Goal: Transaction & Acquisition: Book appointment/travel/reservation

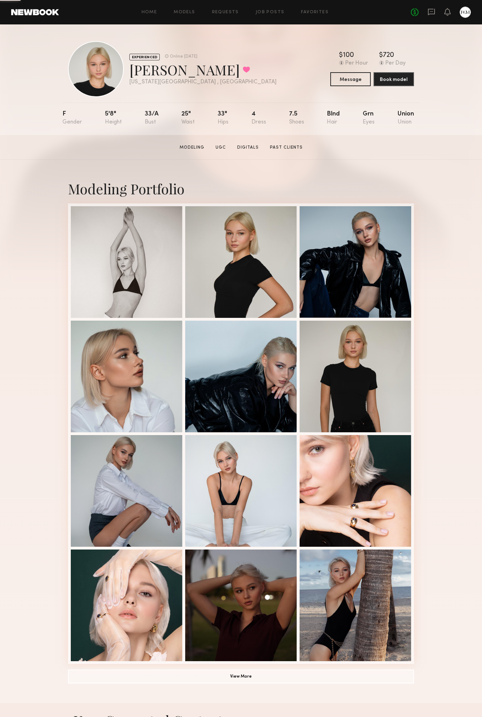
click at [44, 13] on link at bounding box center [35, 12] width 48 height 6
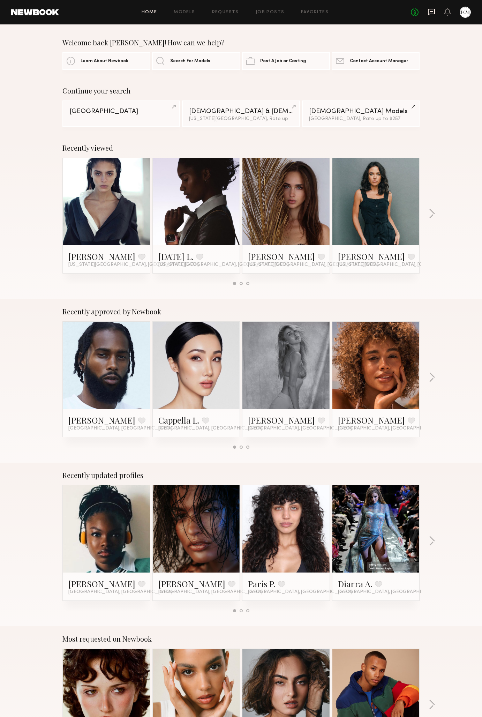
click at [433, 15] on icon at bounding box center [432, 12] width 8 height 8
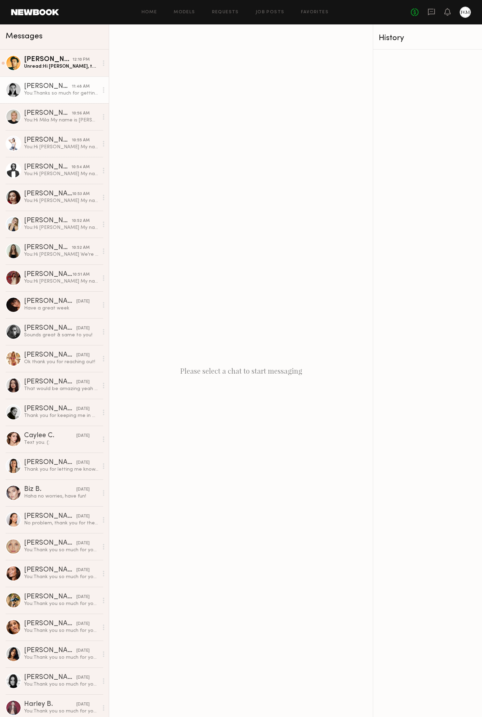
click at [60, 92] on div "You: Thanks so much for getting back. Hoping to do it before harsh lighting, so…" at bounding box center [61, 93] width 74 height 7
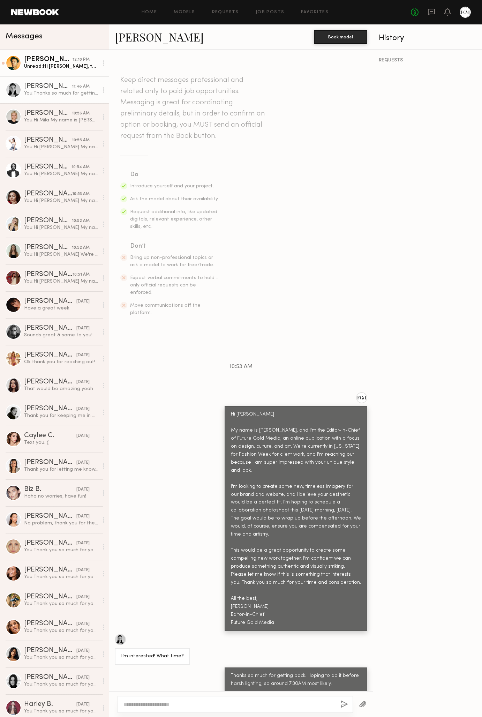
click at [57, 61] on div "[PERSON_NAME]" at bounding box center [48, 59] width 49 height 7
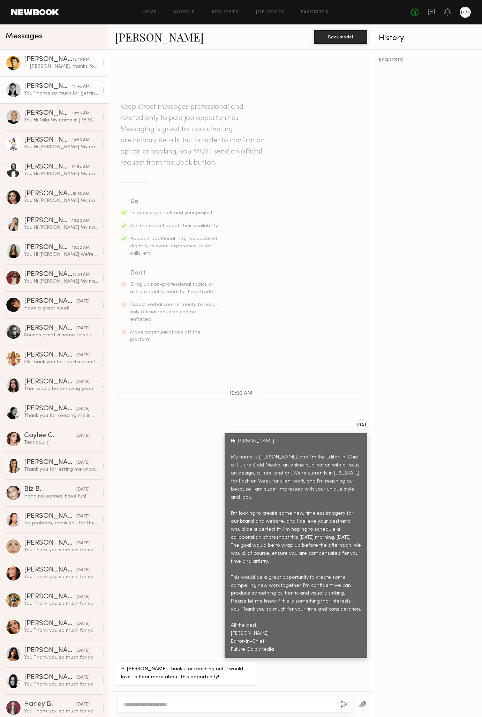
click at [53, 84] on div "[PERSON_NAME]" at bounding box center [48, 86] width 48 height 7
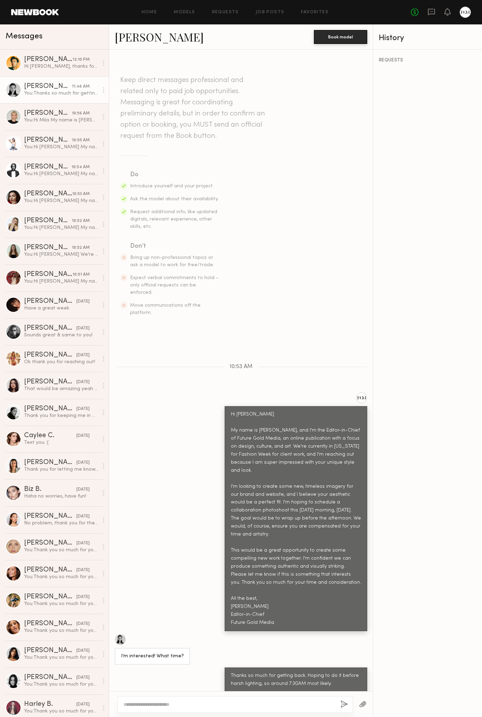
click at [141, 34] on link "[PERSON_NAME]" at bounding box center [159, 36] width 89 height 15
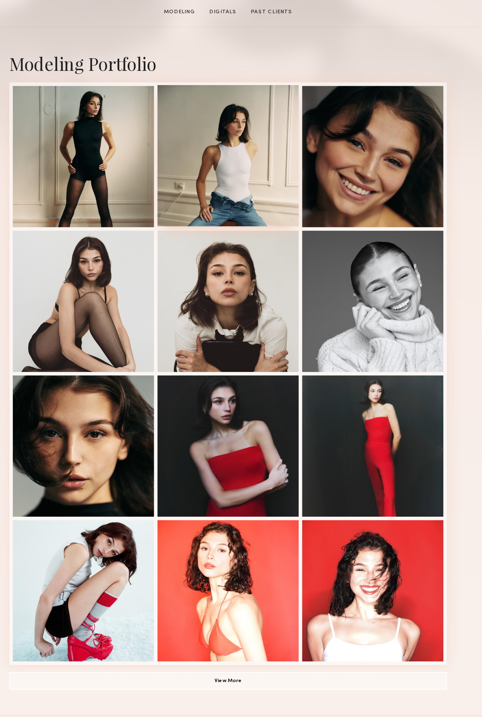
scroll to position [14, 0]
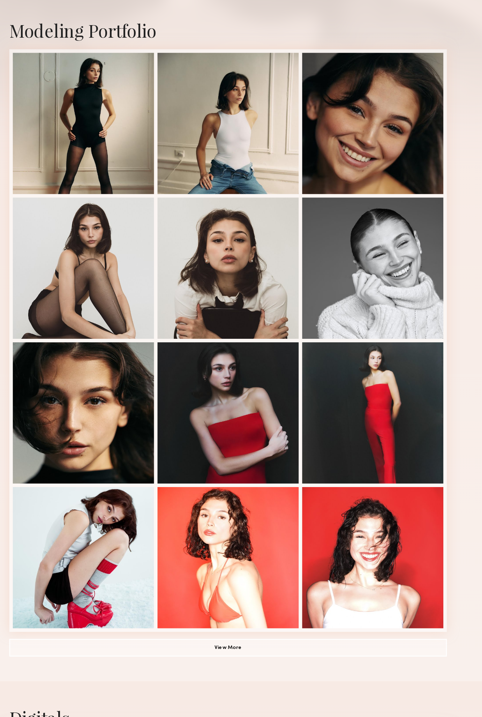
click at [202, 521] on div "Modeling Portfolio View More" at bounding box center [241, 418] width 346 height 544
click at [202, 655] on button "View More" at bounding box center [241, 662] width 346 height 14
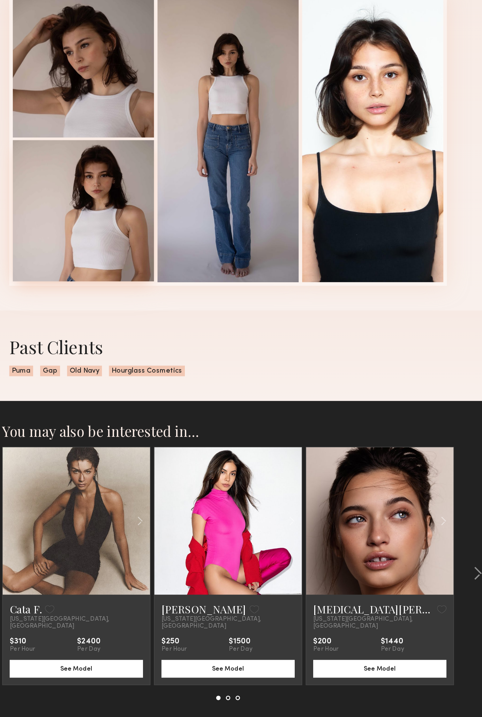
scroll to position [958, 0]
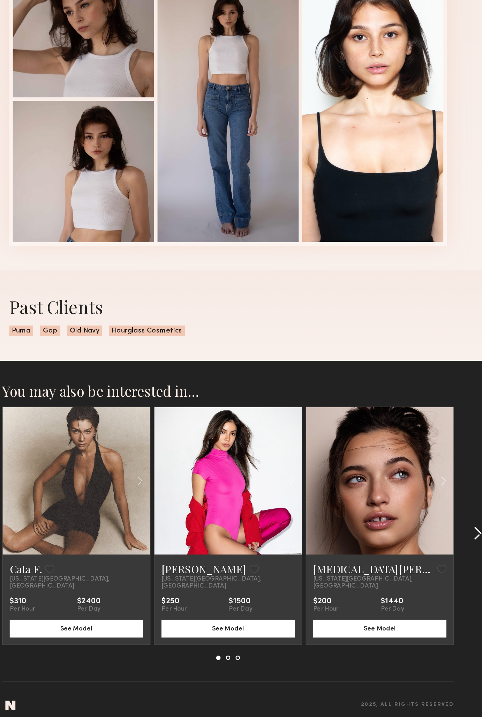
click at [431, 567] on button at bounding box center [436, 572] width 11 height 11
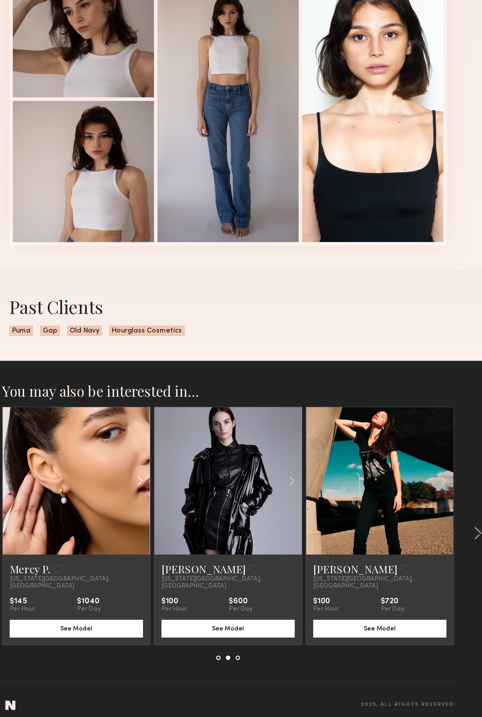
click at [167, 524] on common-icon at bounding box center [172, 530] width 10 height 13
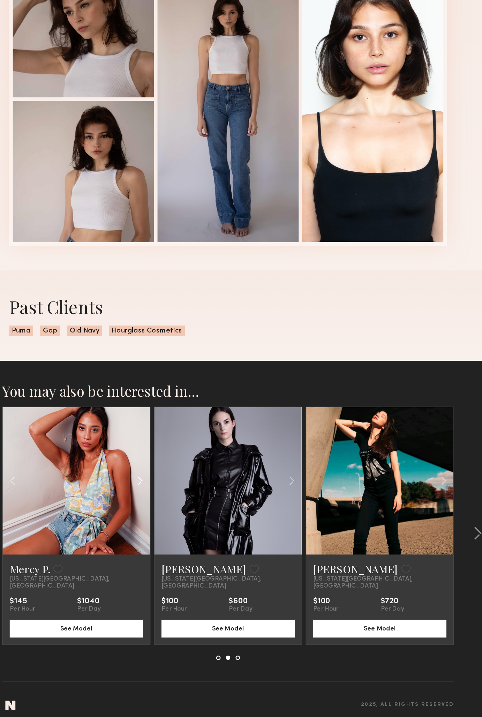
click at [167, 524] on common-icon at bounding box center [172, 530] width 10 height 13
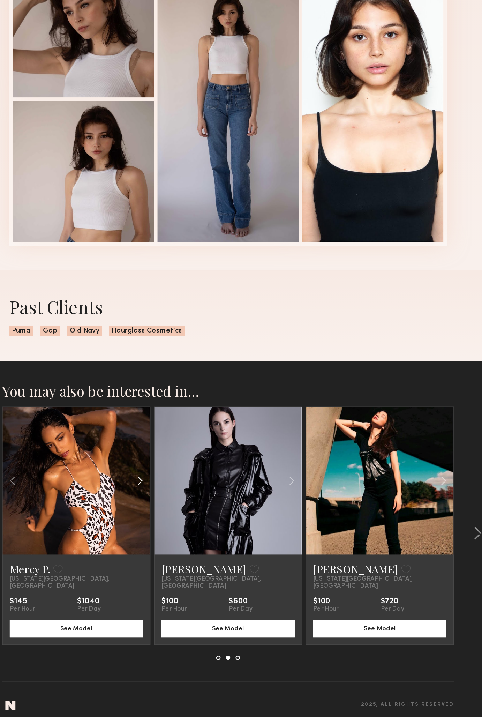
click at [167, 524] on common-icon at bounding box center [172, 530] width 10 height 13
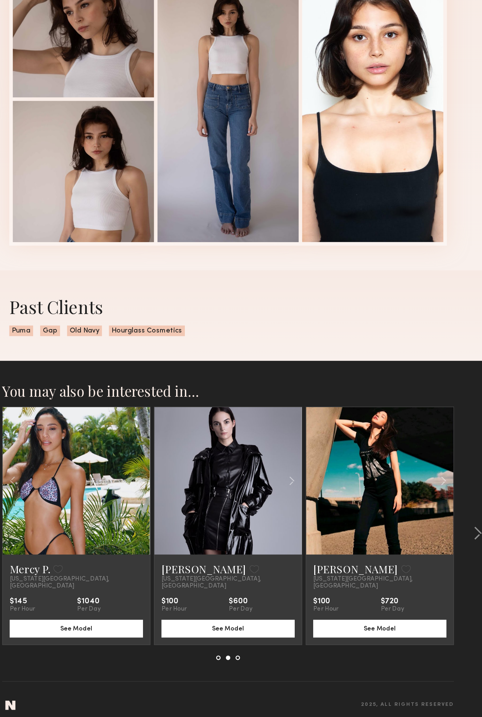
click at [110, 472] on div at bounding box center [121, 530] width 117 height 117
click at [407, 524] on common-icon at bounding box center [412, 530] width 10 height 13
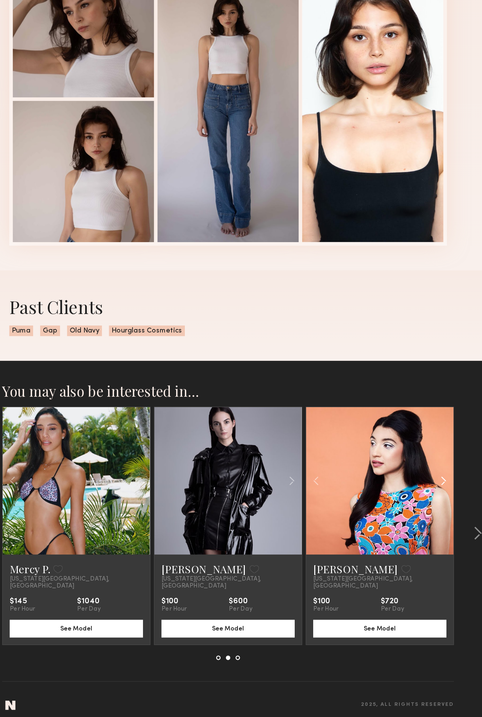
click at [407, 524] on common-icon at bounding box center [412, 530] width 10 height 13
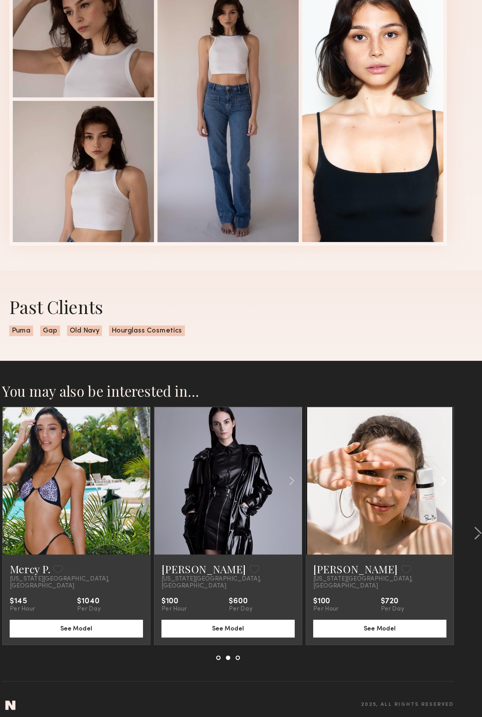
click at [407, 524] on common-icon at bounding box center [412, 530] width 10 height 13
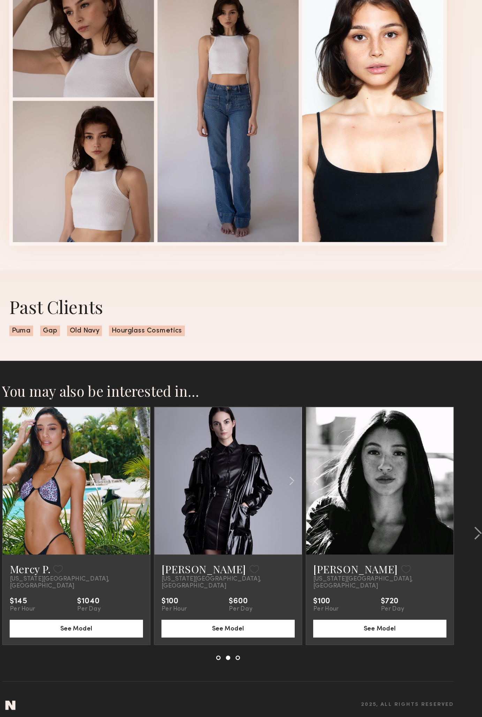
click at [350, 472] on div at bounding box center [361, 530] width 117 height 117
click at [435, 567] on common-icon at bounding box center [438, 572] width 7 height 11
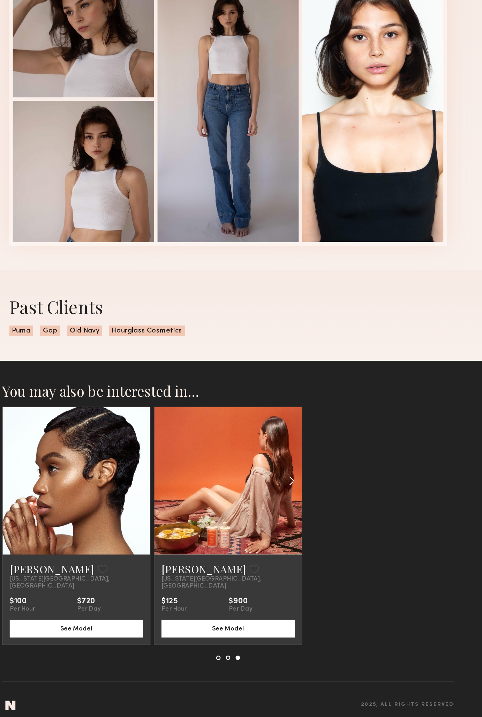
click at [287, 524] on common-icon at bounding box center [292, 530] width 10 height 13
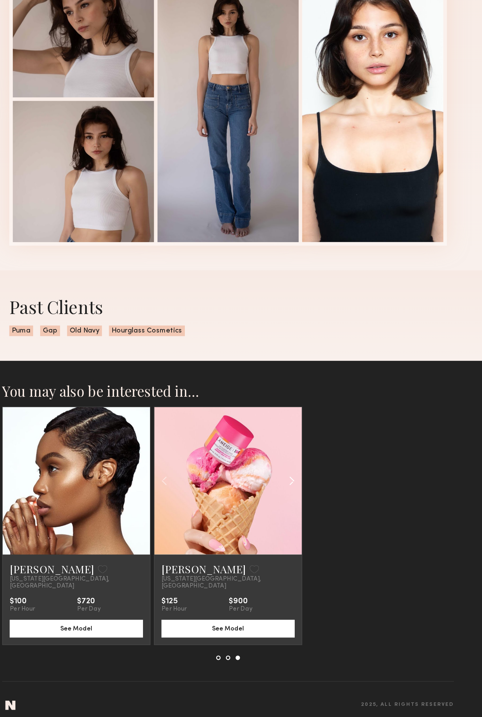
click at [287, 524] on common-icon at bounding box center [292, 530] width 10 height 13
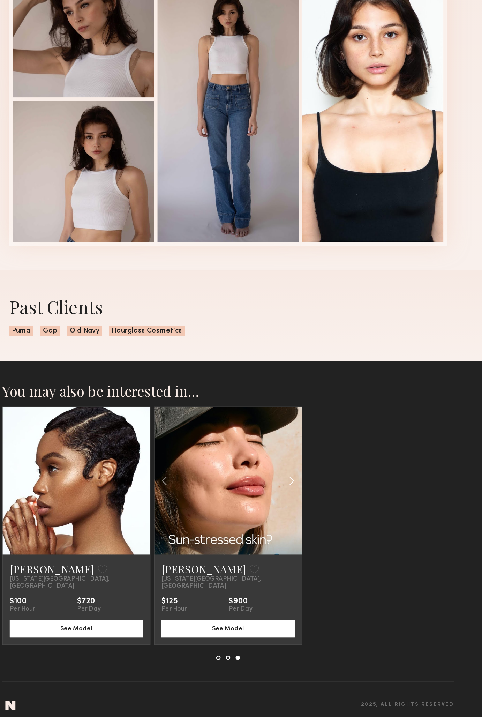
click at [287, 524] on common-icon at bounding box center [292, 530] width 10 height 13
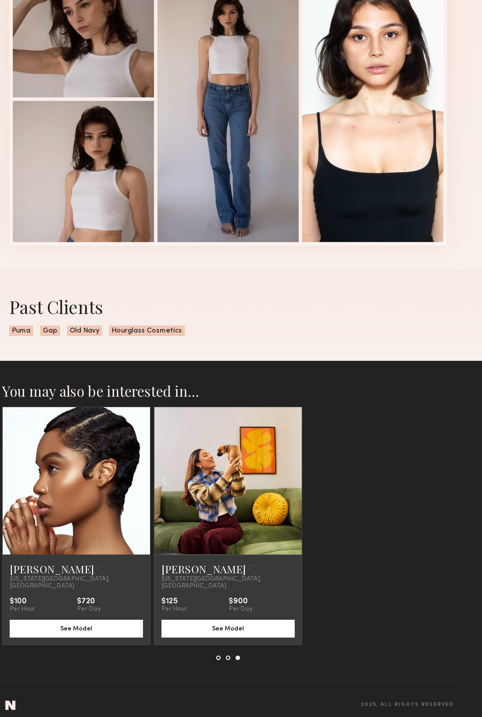
click at [229, 472] on div at bounding box center [241, 530] width 117 height 117
click at [189, 595] on link "Yesenia L." at bounding box center [222, 600] width 67 height 11
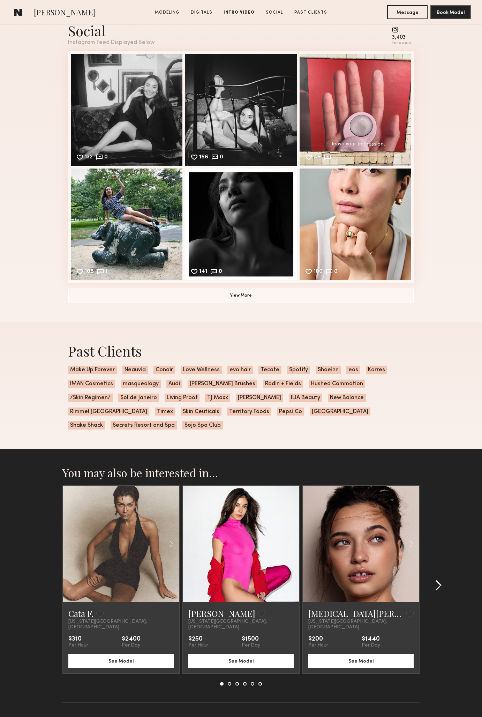
scroll to position [1257, 0]
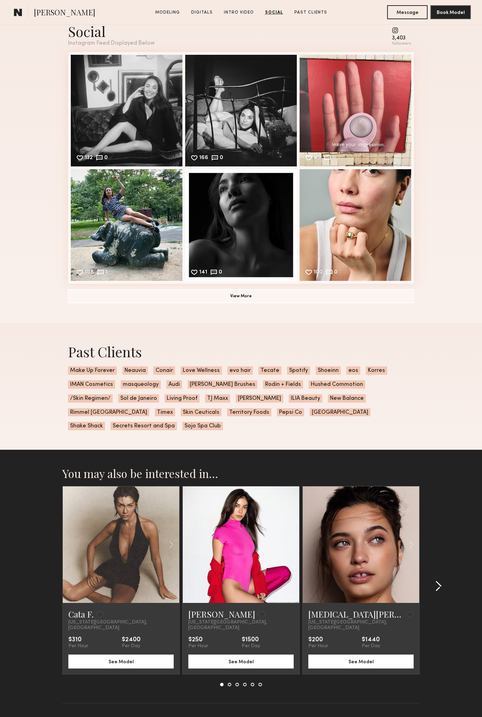
click at [436, 562] on div at bounding box center [437, 586] width 34 height 200
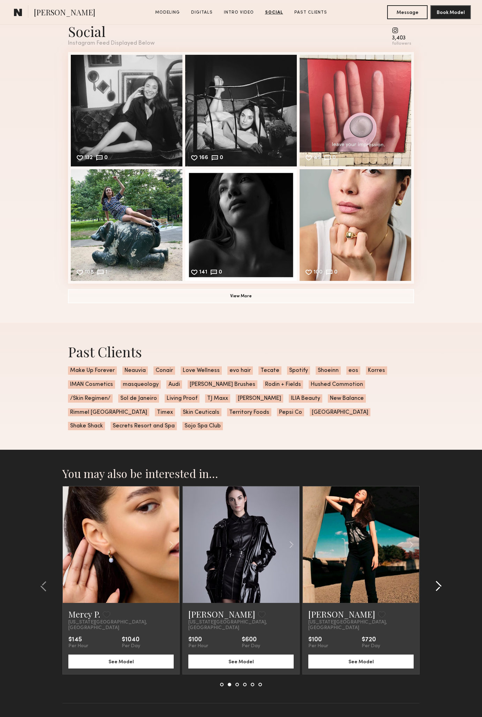
click at [436, 562] on div at bounding box center [437, 586] width 34 height 200
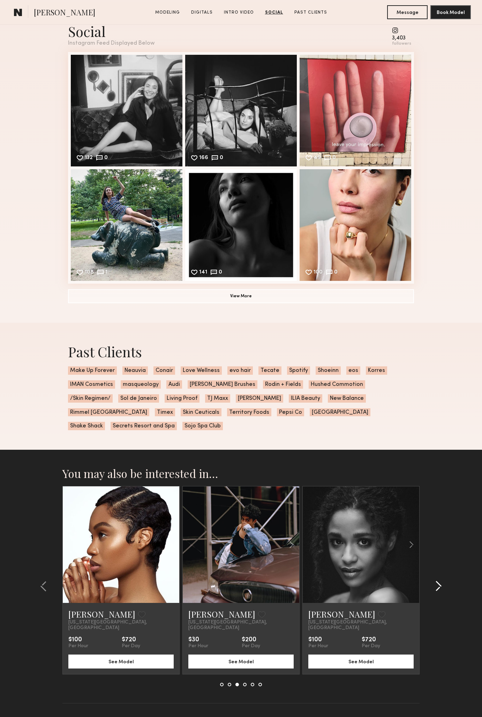
click at [437, 581] on common-icon at bounding box center [438, 586] width 7 height 11
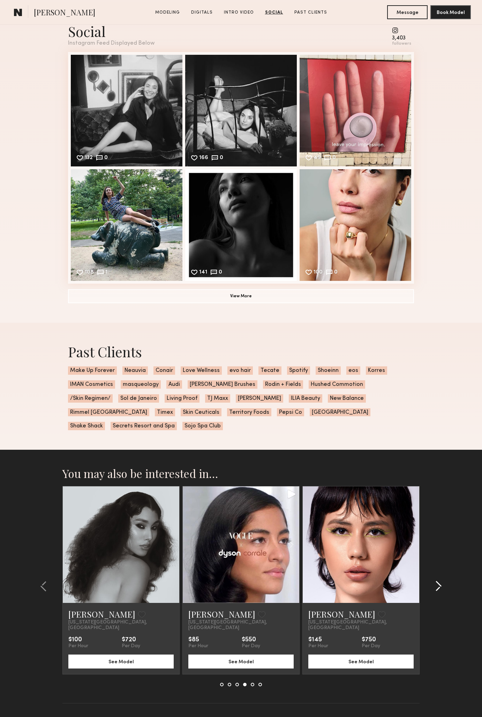
click at [436, 581] on common-icon at bounding box center [438, 586] width 7 height 11
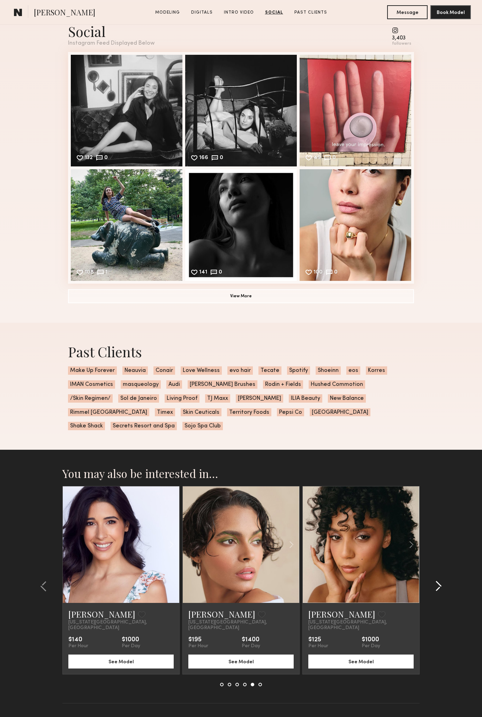
click at [436, 581] on common-icon at bounding box center [438, 586] width 7 height 11
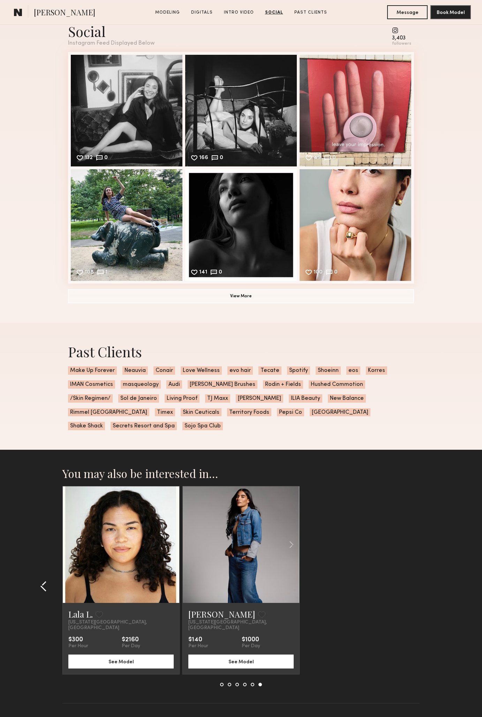
click at [44, 581] on common-icon at bounding box center [43, 586] width 7 height 11
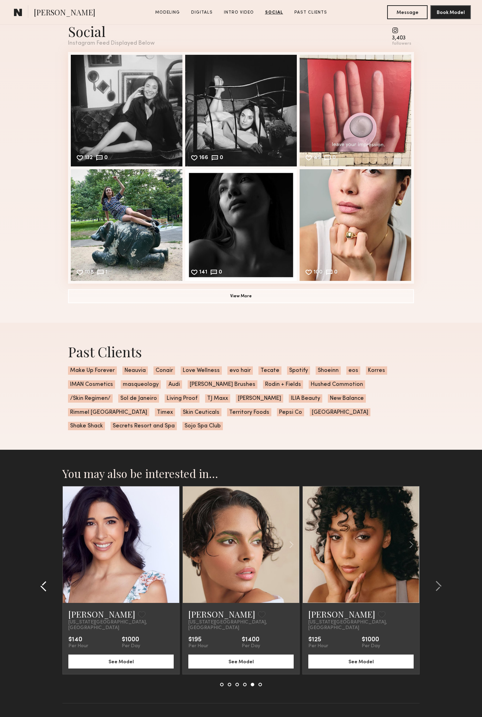
click at [44, 581] on common-icon at bounding box center [43, 586] width 7 height 11
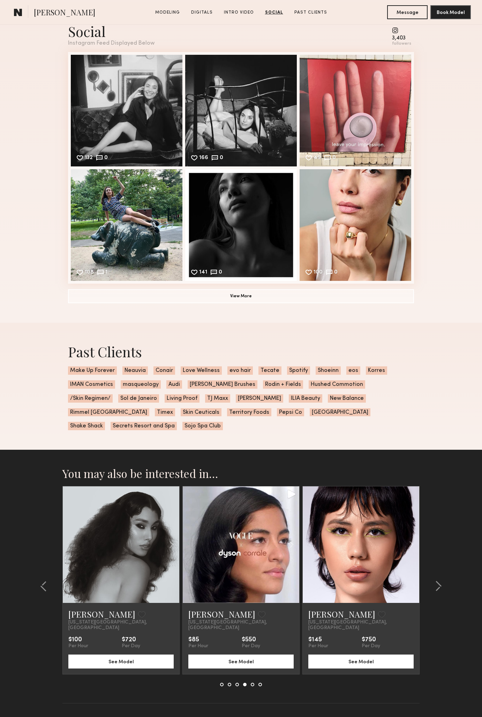
click at [122, 559] on link at bounding box center [121, 545] width 40 height 117
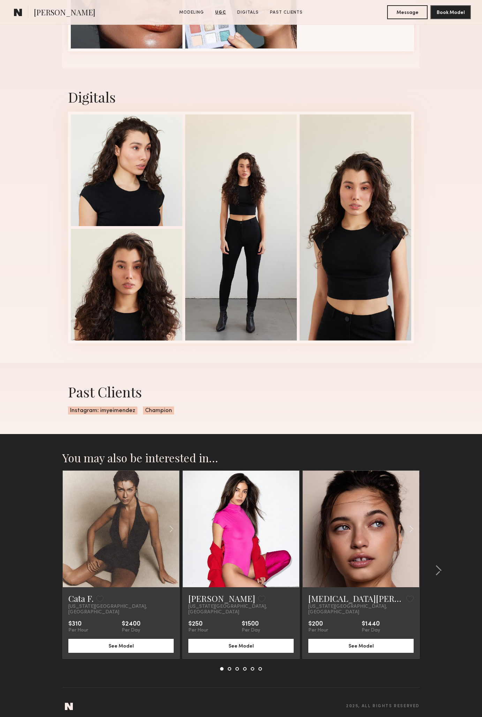
scroll to position [976, 0]
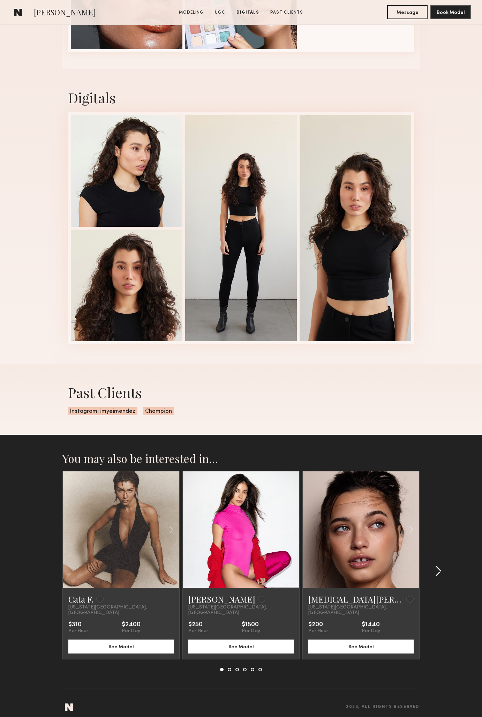
click at [436, 566] on common-icon at bounding box center [438, 571] width 7 height 11
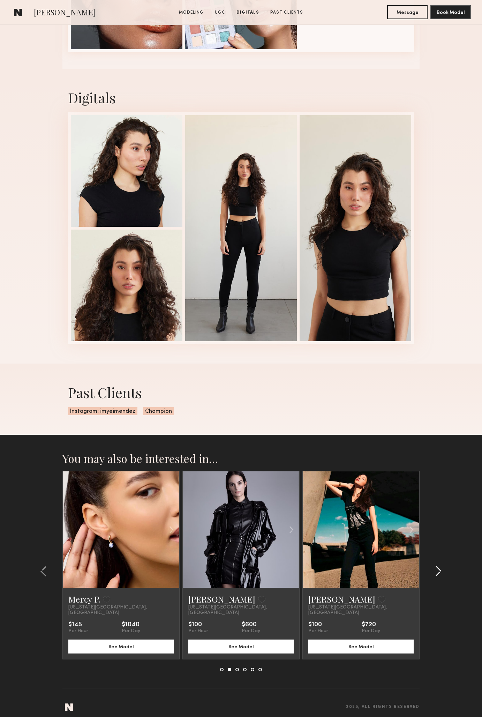
click at [436, 566] on common-icon at bounding box center [438, 571] width 7 height 11
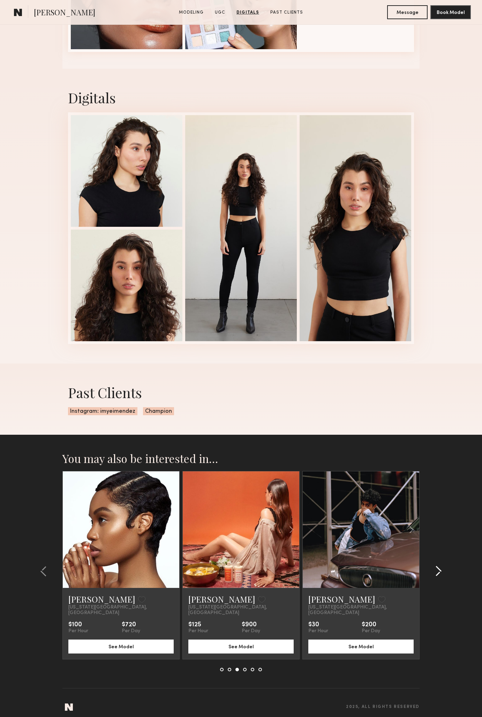
click at [436, 566] on common-icon at bounding box center [438, 571] width 7 height 11
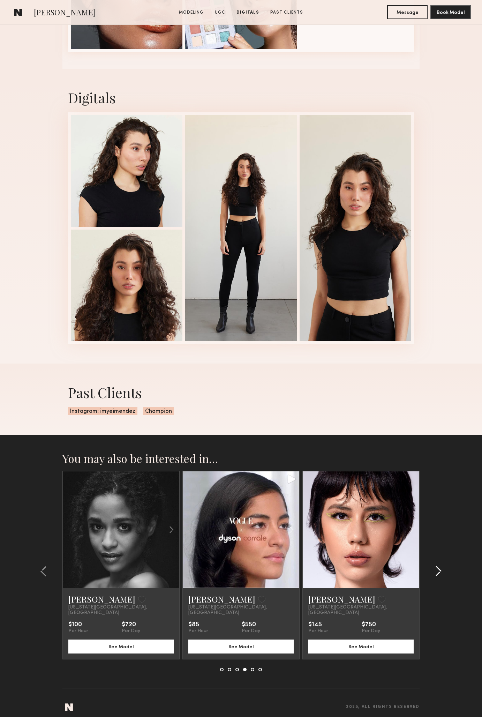
click at [436, 566] on common-icon at bounding box center [438, 571] width 7 height 11
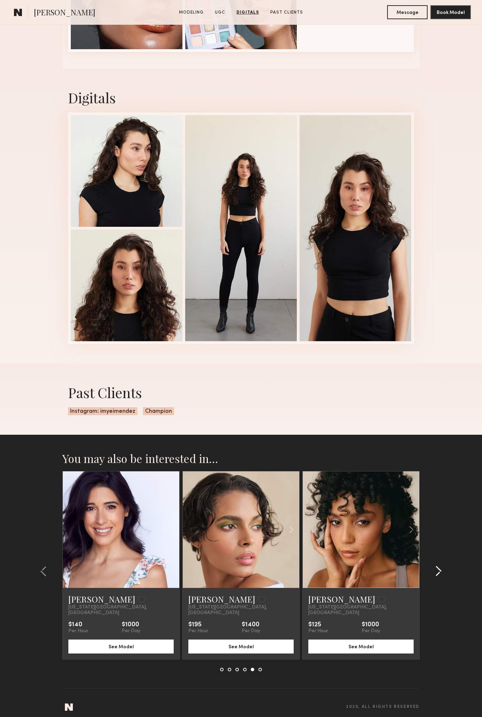
click at [436, 566] on common-icon at bounding box center [438, 571] width 7 height 11
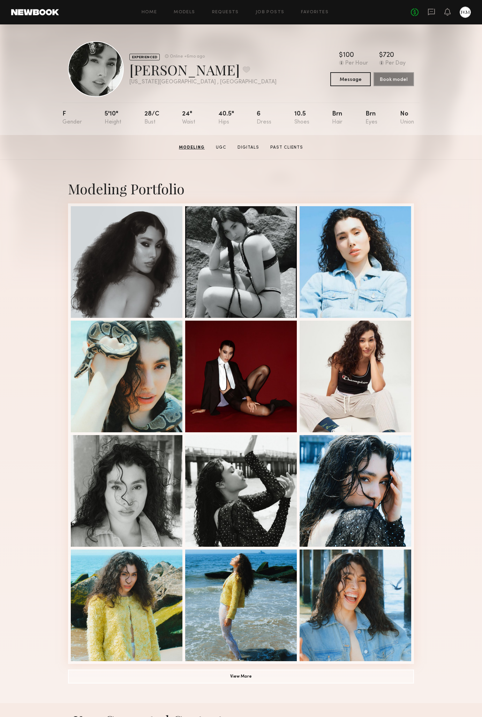
scroll to position [0, 0]
click at [243, 682] on button "View More" at bounding box center [241, 677] width 346 height 14
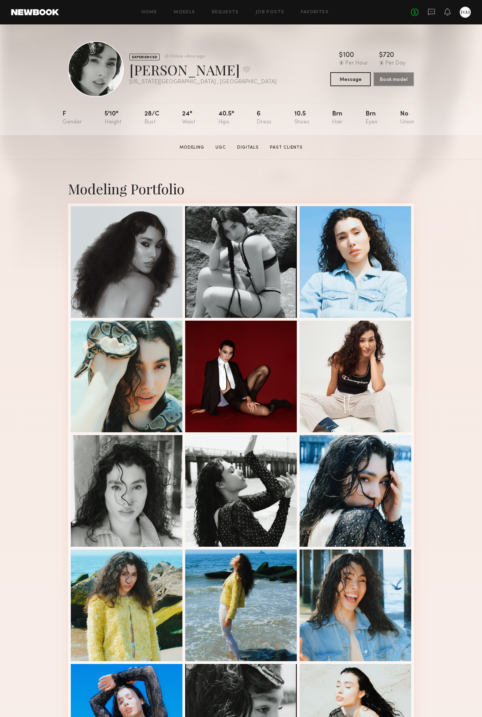
click at [56, 15] on link at bounding box center [35, 12] width 48 height 6
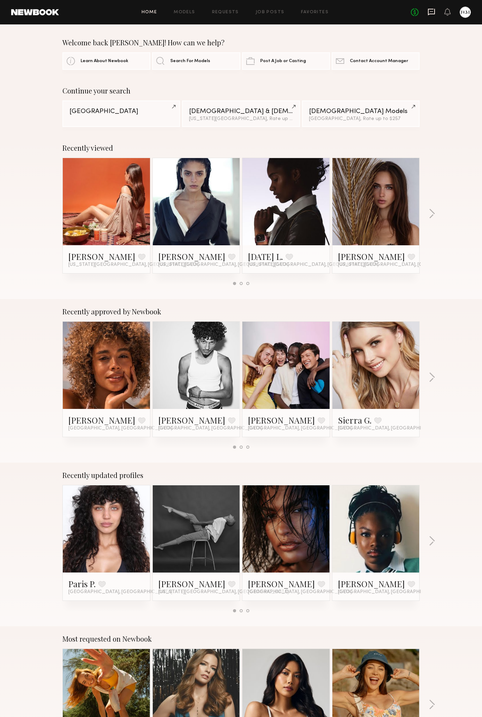
click at [429, 14] on icon at bounding box center [431, 12] width 7 height 7
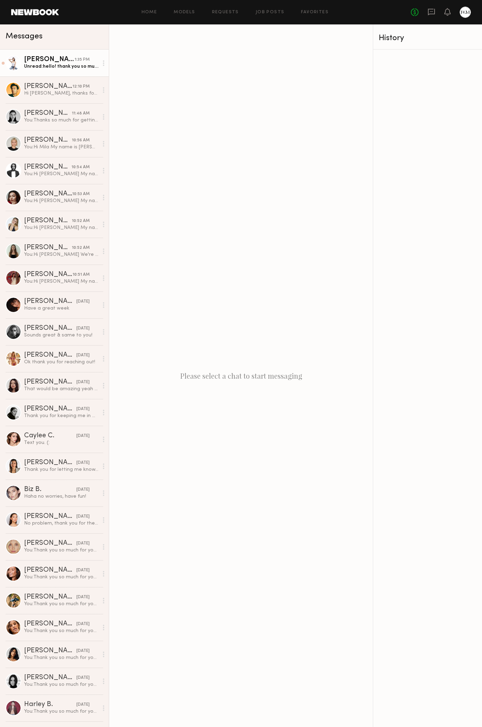
click at [31, 63] on div "[PERSON_NAME]" at bounding box center [49, 59] width 51 height 7
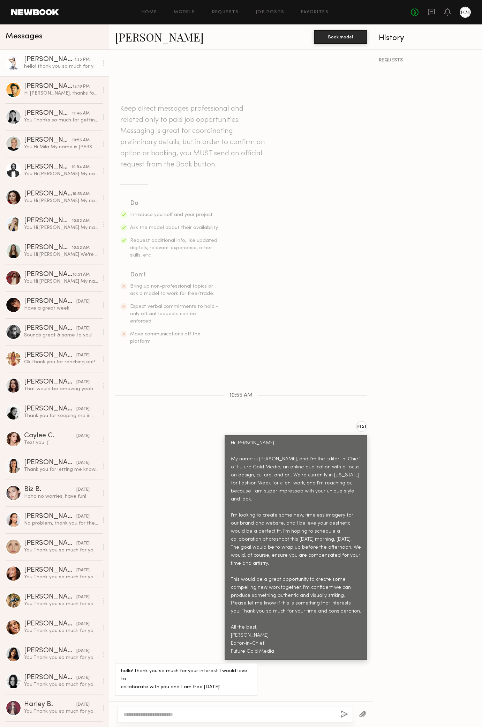
click at [159, 39] on link "[PERSON_NAME]" at bounding box center [159, 36] width 89 height 15
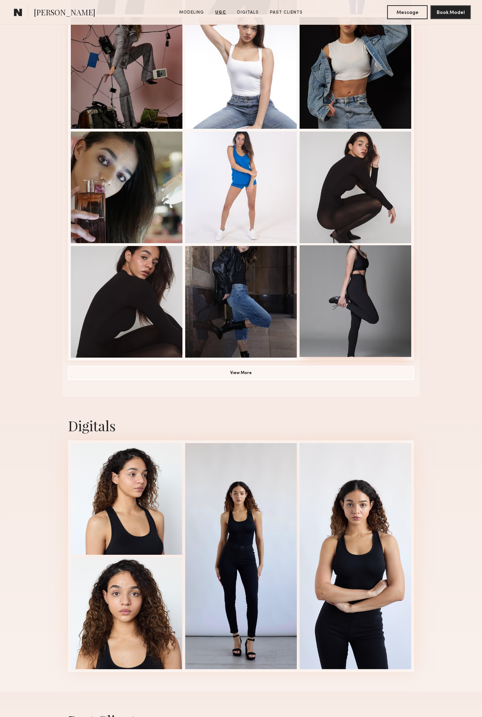
scroll to position [710, 0]
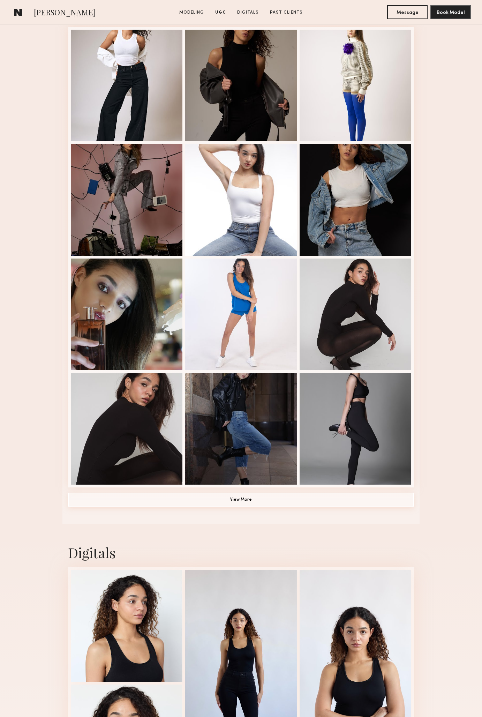
click at [311, 507] on button "View More" at bounding box center [241, 500] width 346 height 14
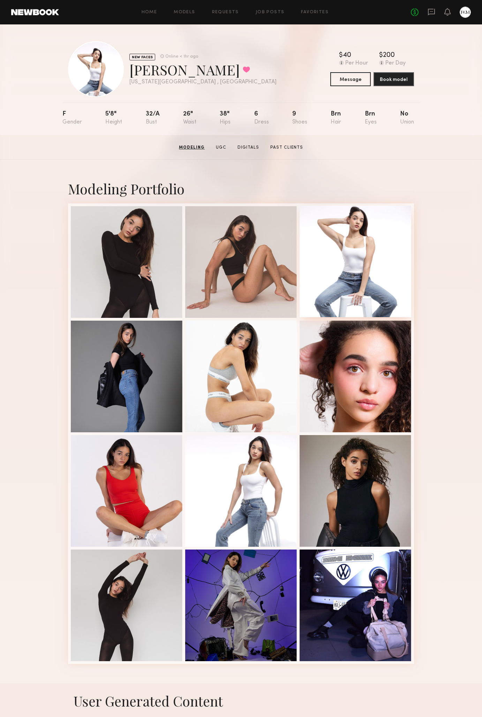
scroll to position [0, 0]
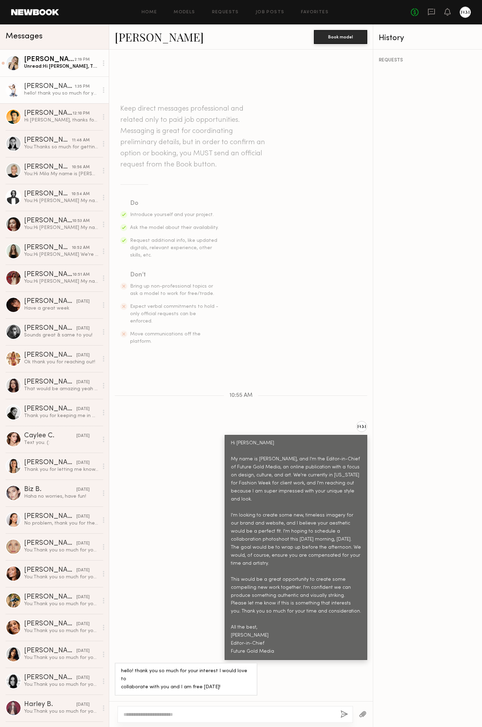
click at [50, 63] on div "[PERSON_NAME]" at bounding box center [49, 59] width 50 height 7
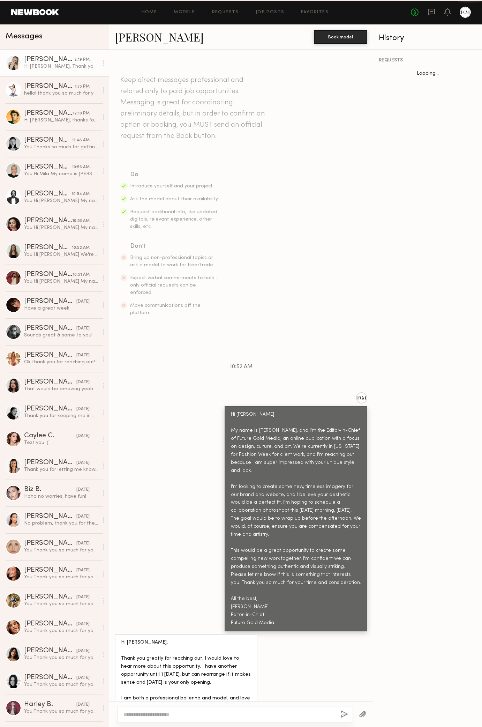
scroll to position [54, 0]
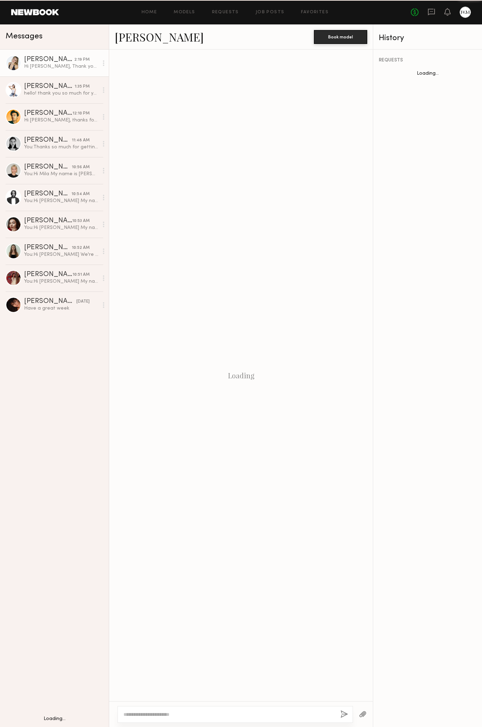
scroll to position [54, 0]
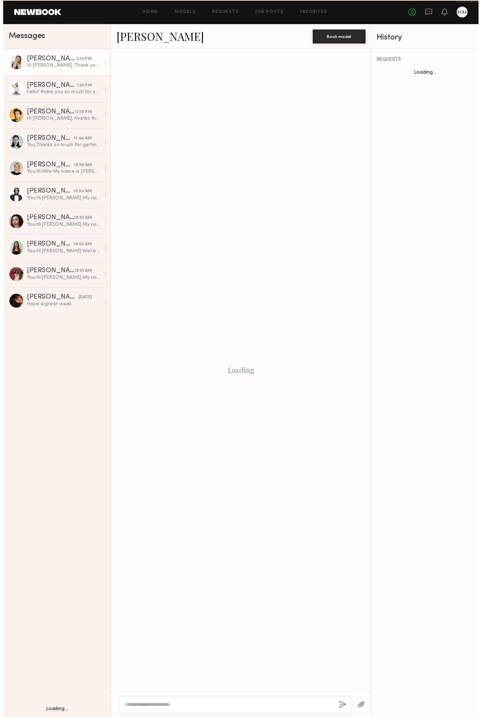
scroll to position [54, 0]
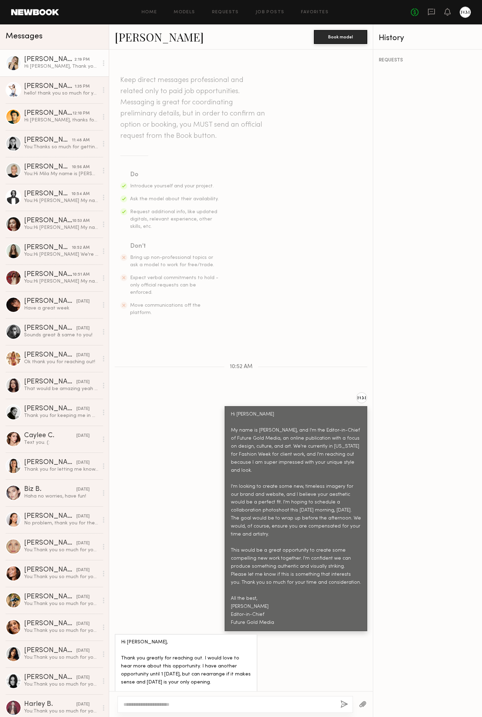
scroll to position [64, 0]
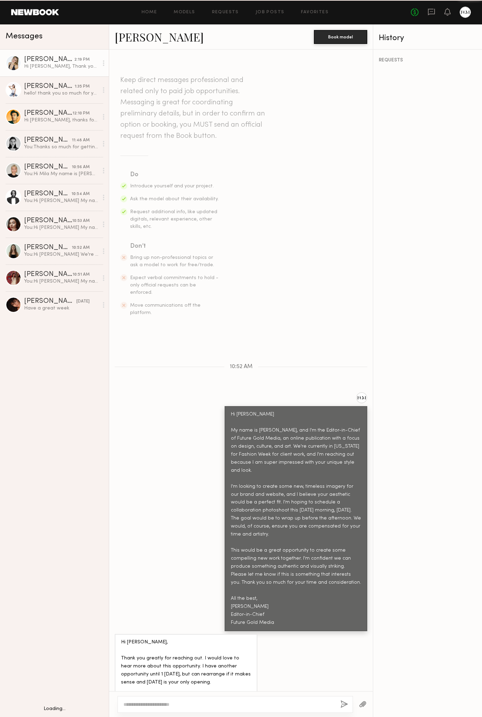
scroll to position [64, 0]
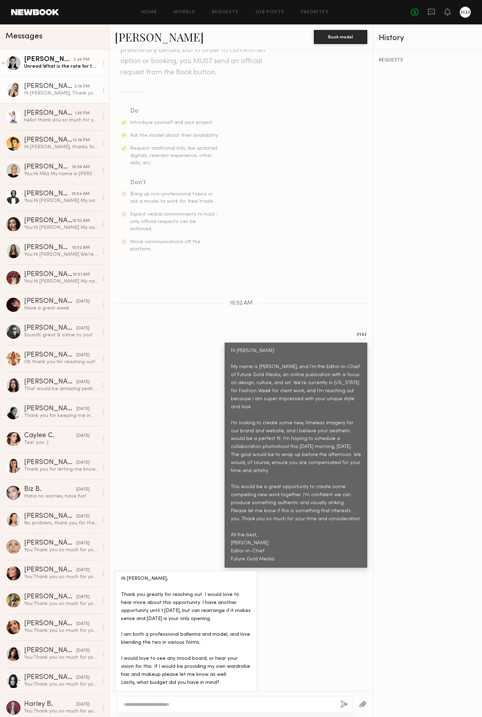
click at [53, 65] on div "Unread: What is the rate for the shoot?" at bounding box center [61, 66] width 74 height 7
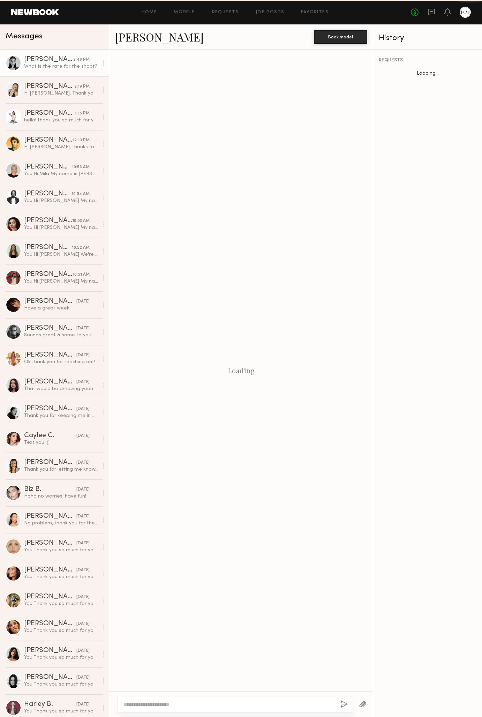
scroll to position [15, 0]
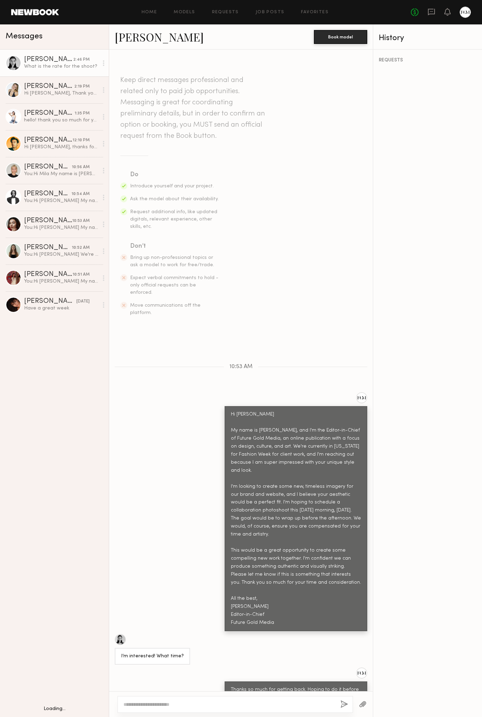
scroll to position [15, 0]
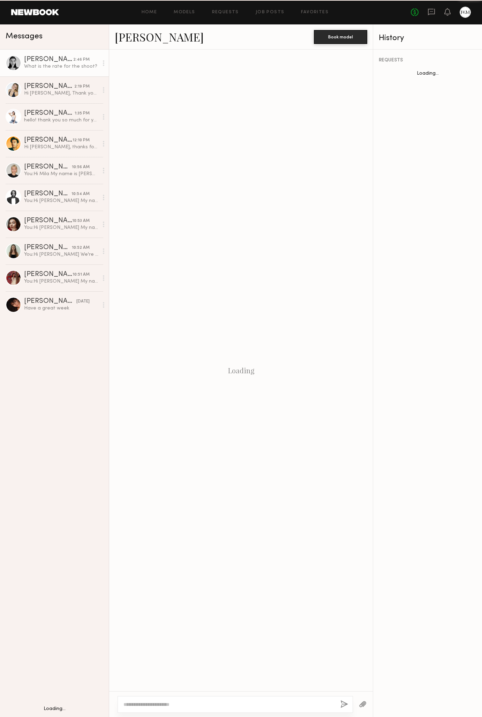
scroll to position [15, 0]
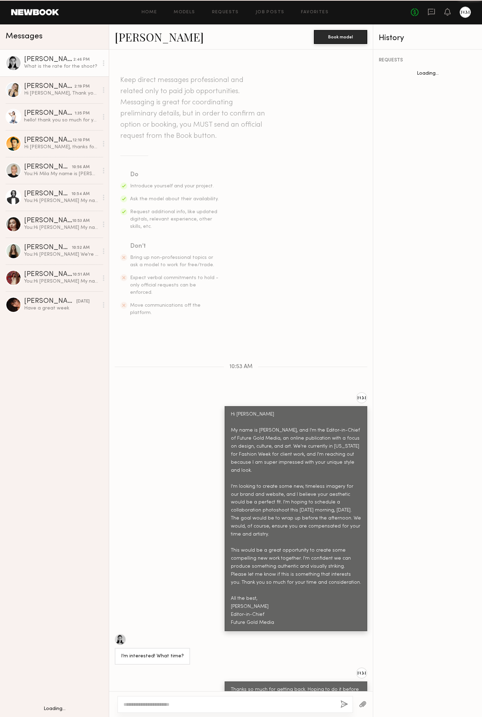
scroll to position [15, 0]
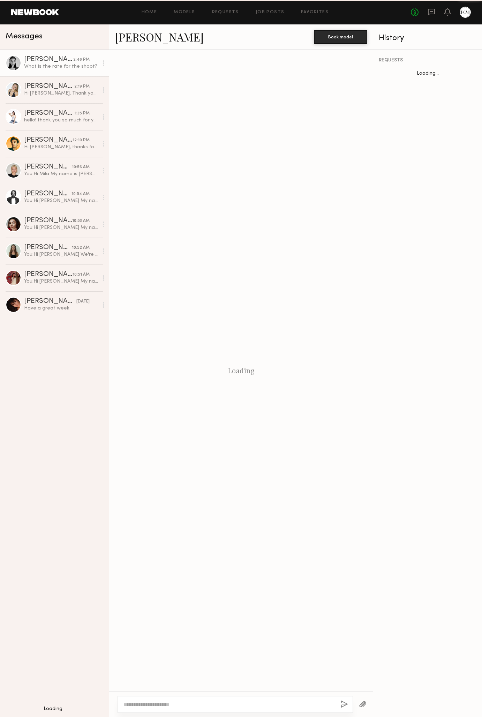
scroll to position [15, 0]
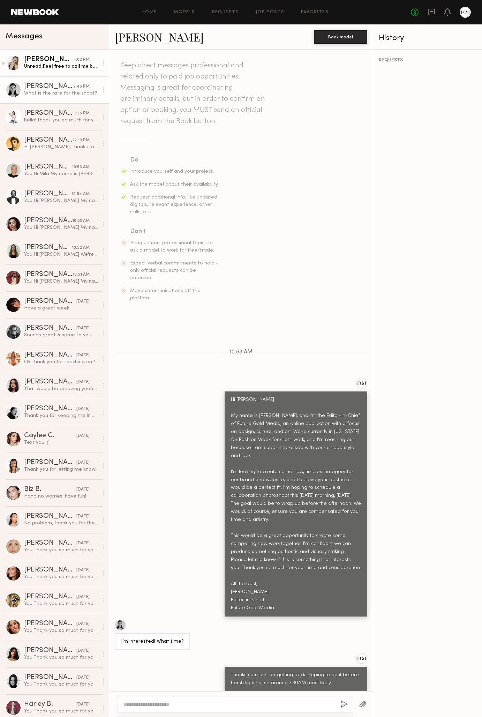
click at [56, 66] on div "Unread: Feel free to call me before 4:45pm or after 8:30 tonight if you wish to…" at bounding box center [61, 66] width 74 height 7
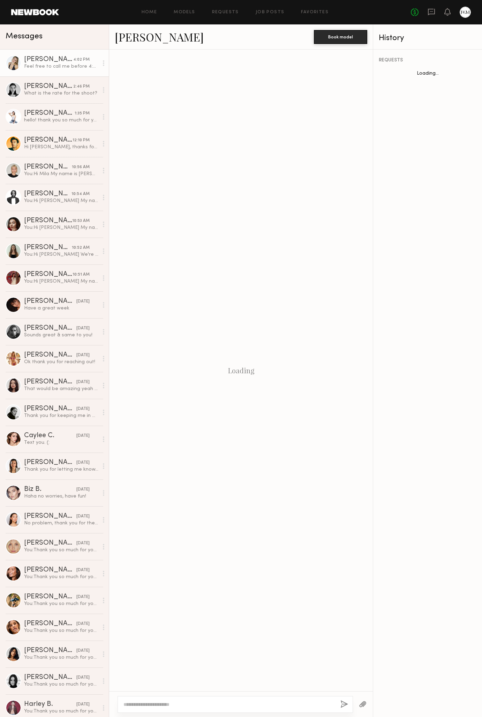
scroll to position [104, 0]
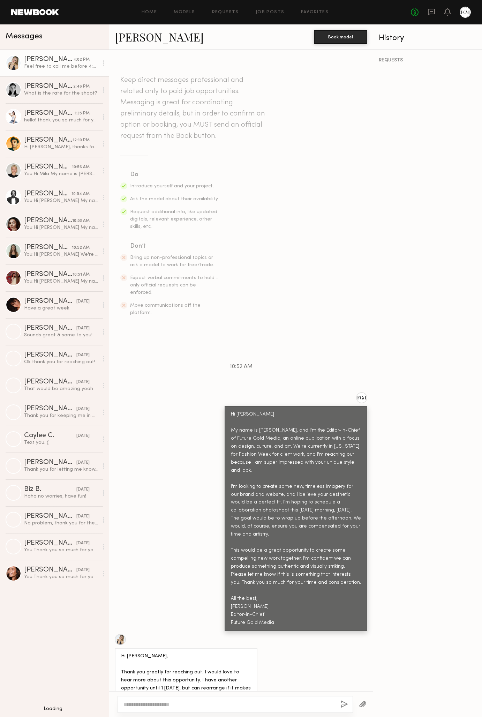
scroll to position [104, 0]
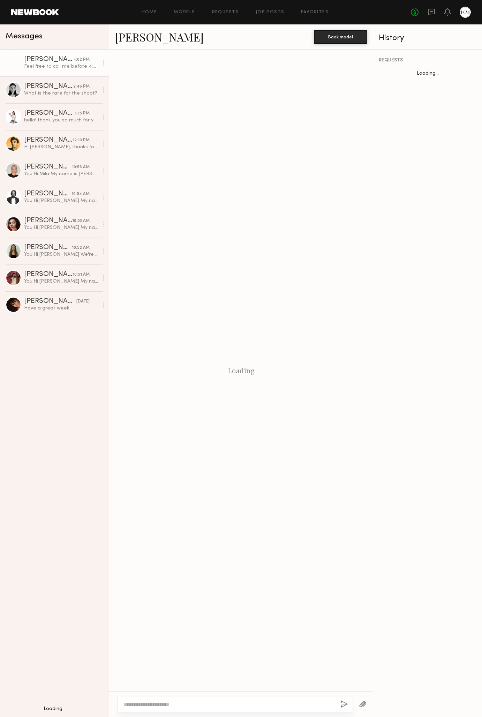
scroll to position [104, 0]
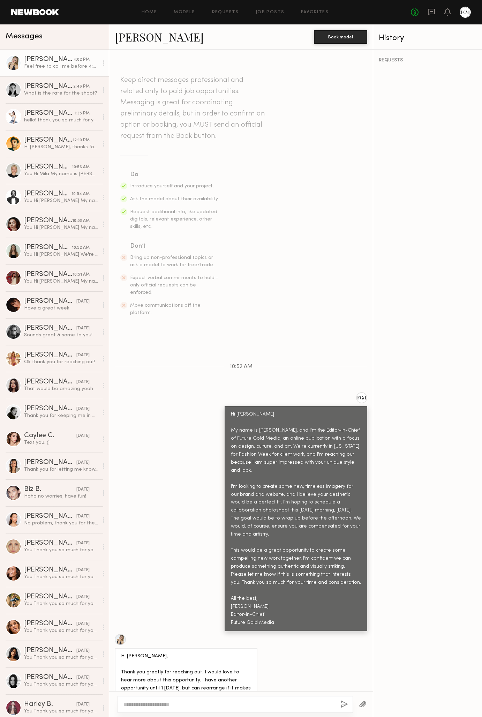
scroll to position [104, 0]
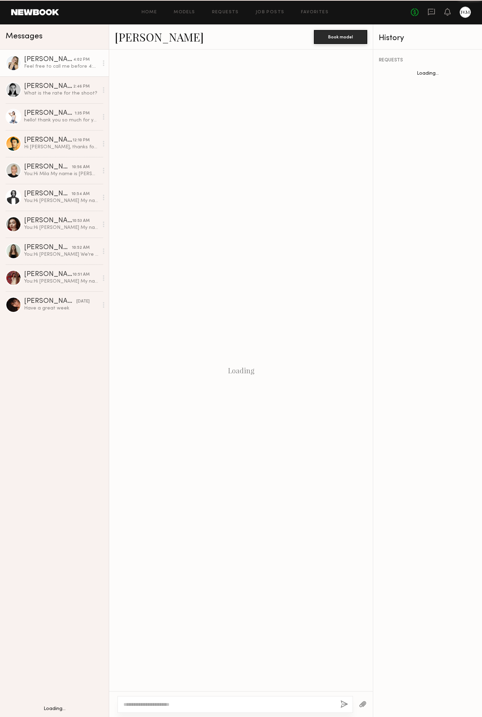
scroll to position [104, 0]
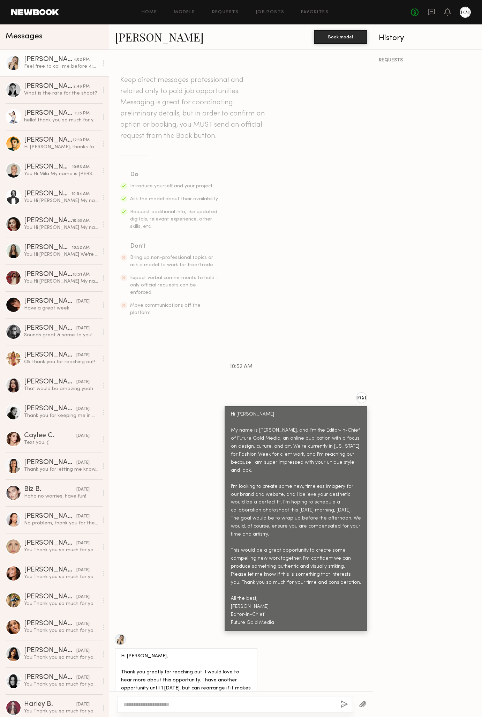
scroll to position [104, 0]
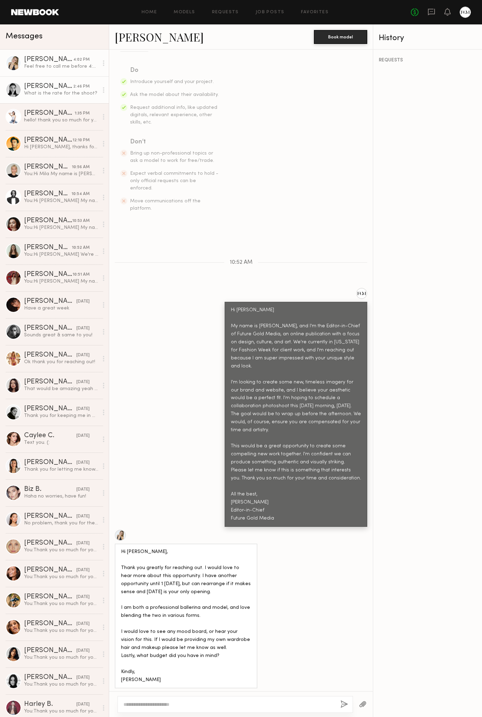
click at [38, 99] on link "[PERSON_NAME] 2:46 PM What is the rate for the shoot?" at bounding box center [54, 89] width 109 height 27
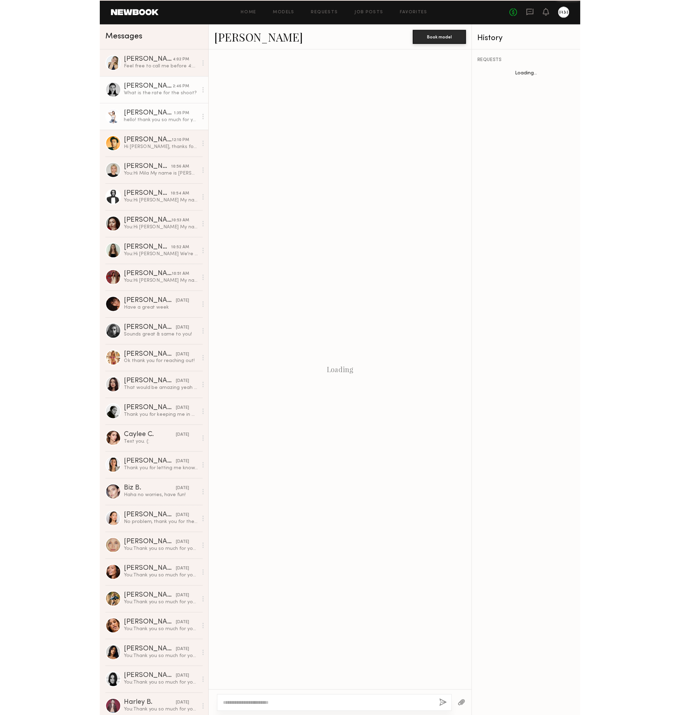
scroll to position [15, 0]
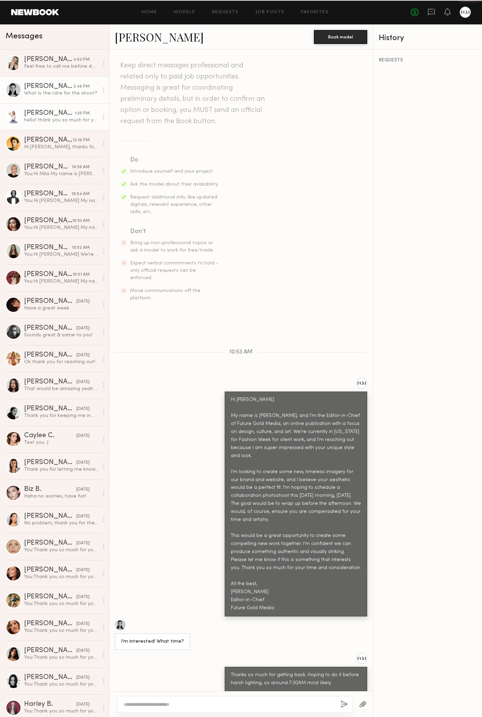
click at [38, 109] on link "[PERSON_NAME] 1:35 PM hello! thank you so much for your interest I would love t…" at bounding box center [54, 116] width 109 height 27
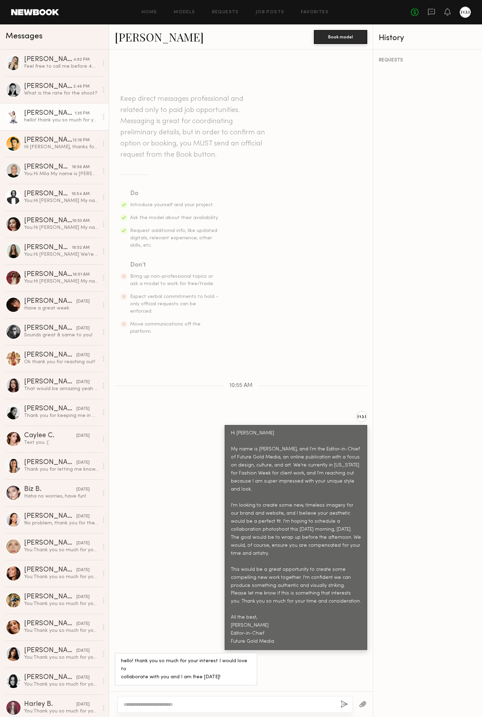
click at [141, 34] on link "Michaela D." at bounding box center [159, 36] width 89 height 15
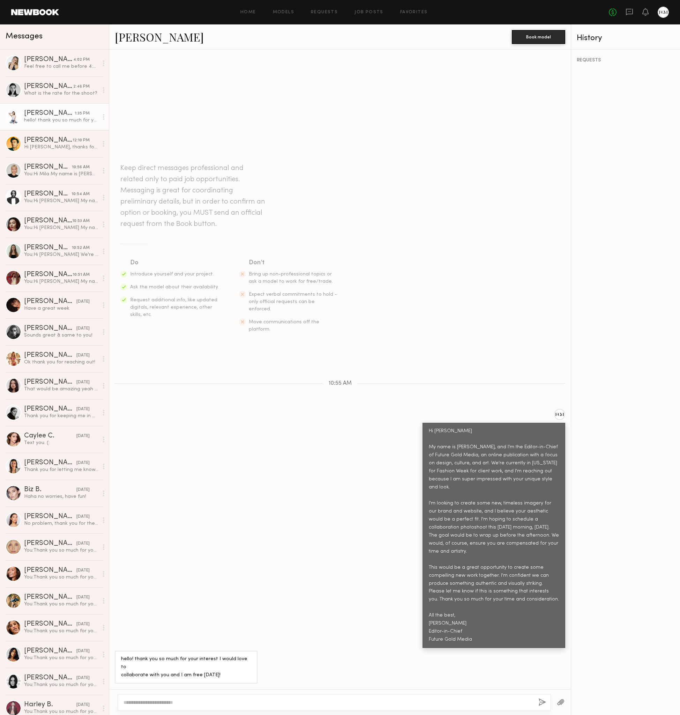
click at [36, 16] on header "Home Models Requests Job Posts Favorites Sign Out No fees up to $5,000" at bounding box center [340, 12] width 680 height 24
click at [44, 14] on link at bounding box center [35, 12] width 48 height 6
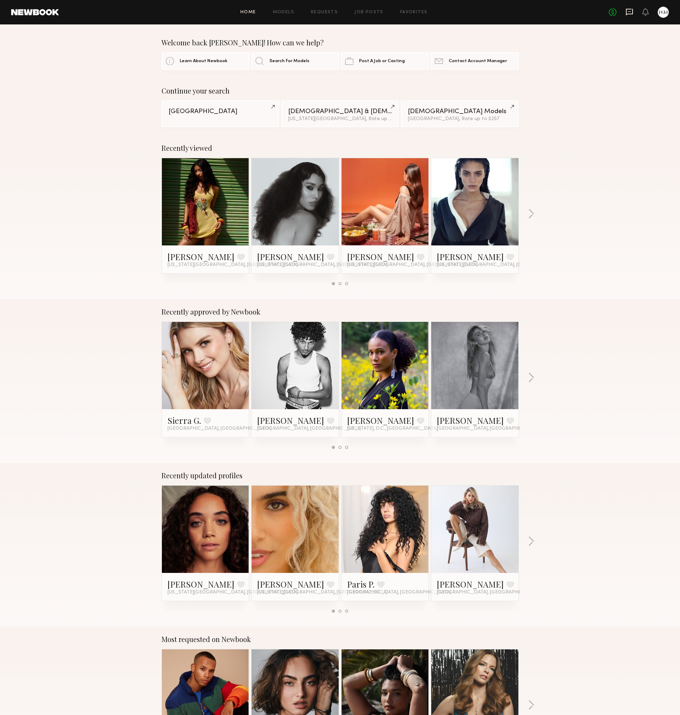
click at [482, 15] on icon at bounding box center [630, 12] width 8 height 8
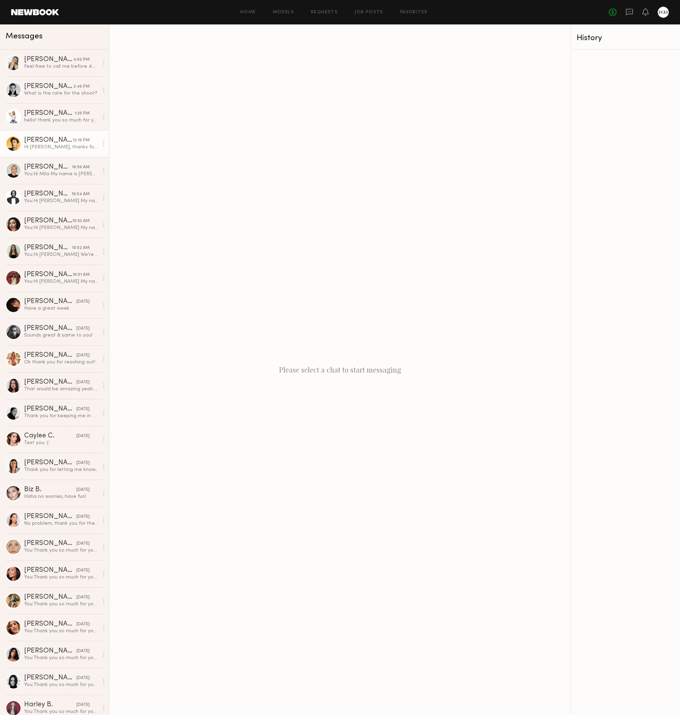
click at [36, 135] on link "Sonny D. 12:10 PM Hi Josh, thanks for reaching out. I would love to hear more a…" at bounding box center [54, 143] width 109 height 27
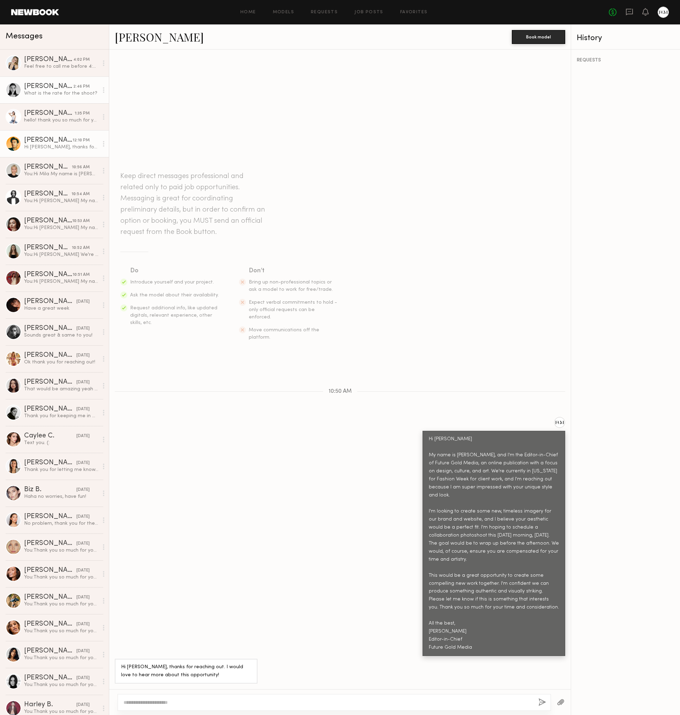
click at [45, 96] on div "What is the rate for the shoot?" at bounding box center [61, 93] width 74 height 7
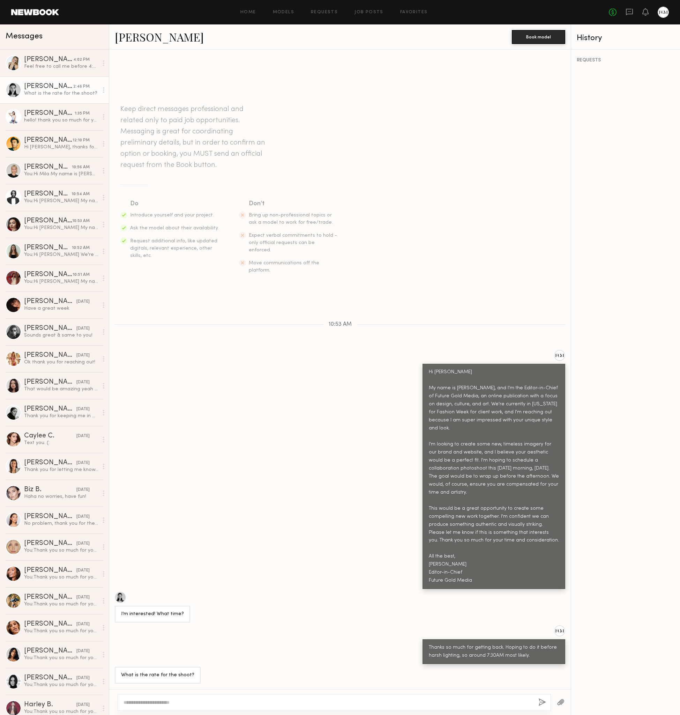
click at [252, 703] on textarea at bounding box center [329, 702] width 410 height 7
click at [146, 37] on link "Rachel F." at bounding box center [159, 36] width 89 height 15
click at [159, 700] on textarea at bounding box center [329, 702] width 410 height 7
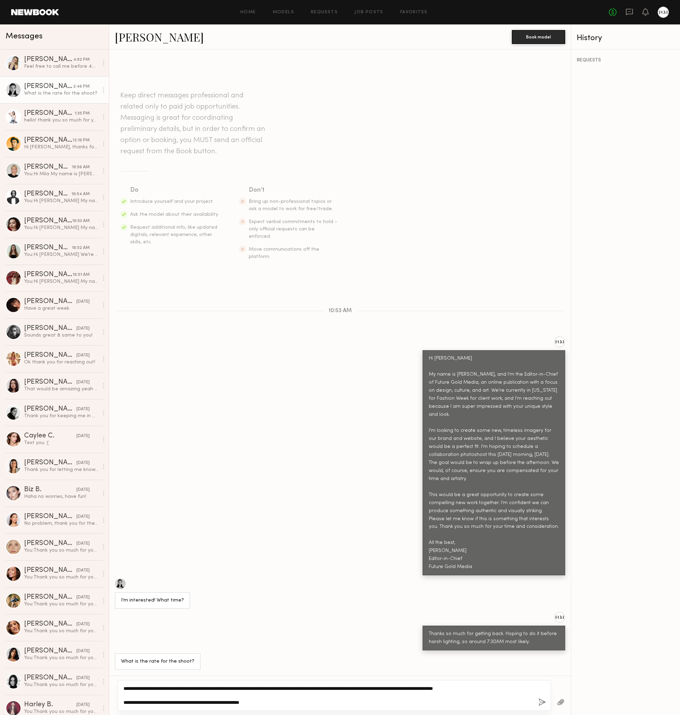
click at [266, 701] on textarea "**********" at bounding box center [329, 695] width 410 height 21
click at [305, 704] on textarea "**********" at bounding box center [329, 695] width 410 height 21
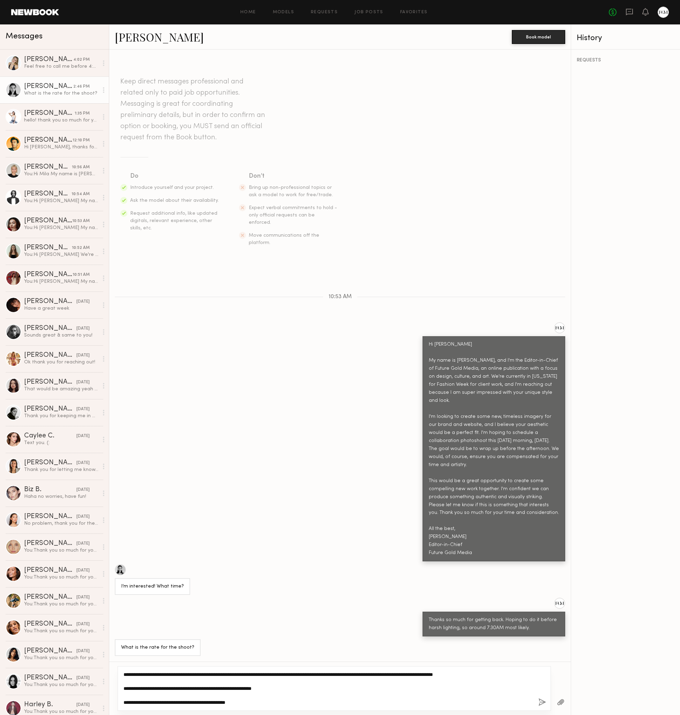
click at [321, 694] on textarea "**********" at bounding box center [329, 688] width 410 height 35
click at [320, 690] on textarea "**********" at bounding box center [329, 688] width 410 height 35
click at [482, 673] on div "**********" at bounding box center [335, 688] width 434 height 45
click at [482, 680] on textarea "**********" at bounding box center [329, 688] width 410 height 35
click at [482, 675] on textarea "**********" at bounding box center [329, 688] width 410 height 35
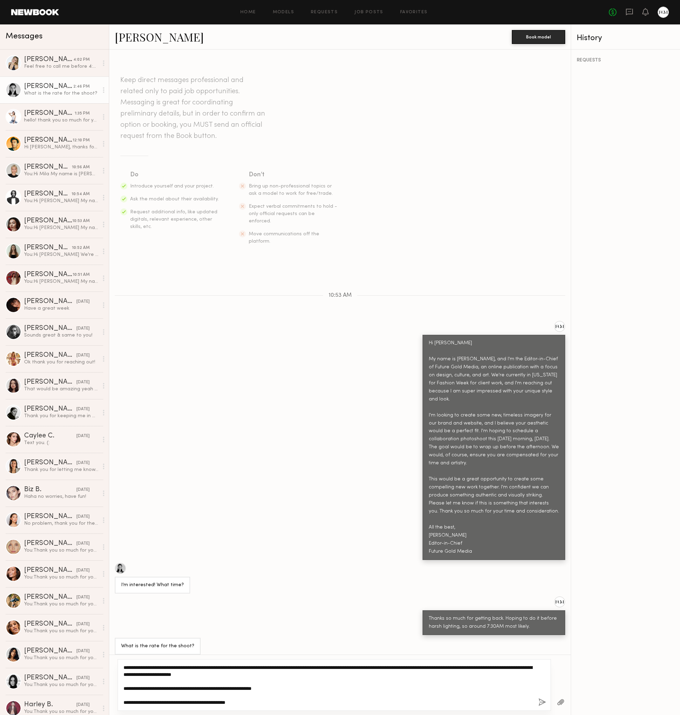
click at [290, 686] on textarea "**********" at bounding box center [329, 685] width 410 height 42
click at [264, 703] on textarea "**********" at bounding box center [329, 685] width 410 height 42
type textarea "**********"
click at [482, 702] on button "button" at bounding box center [543, 702] width 8 height 9
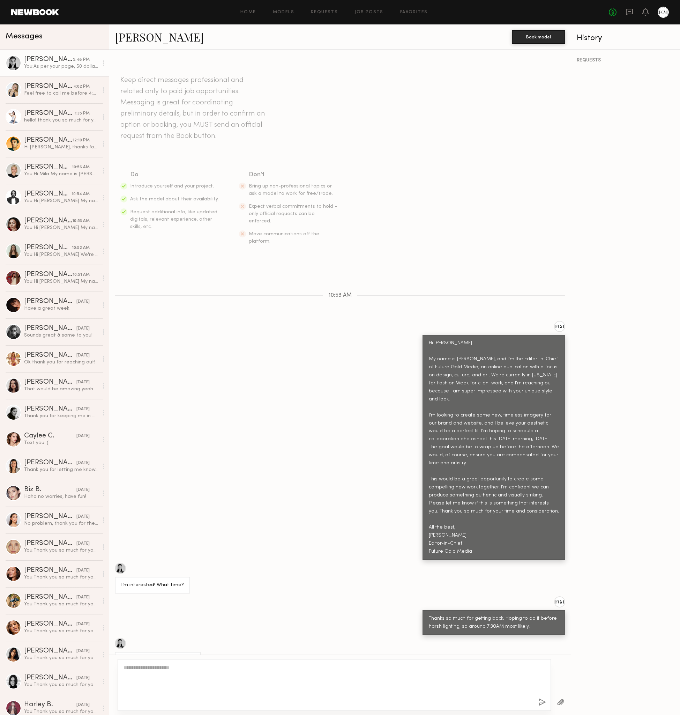
scroll to position [101, 0]
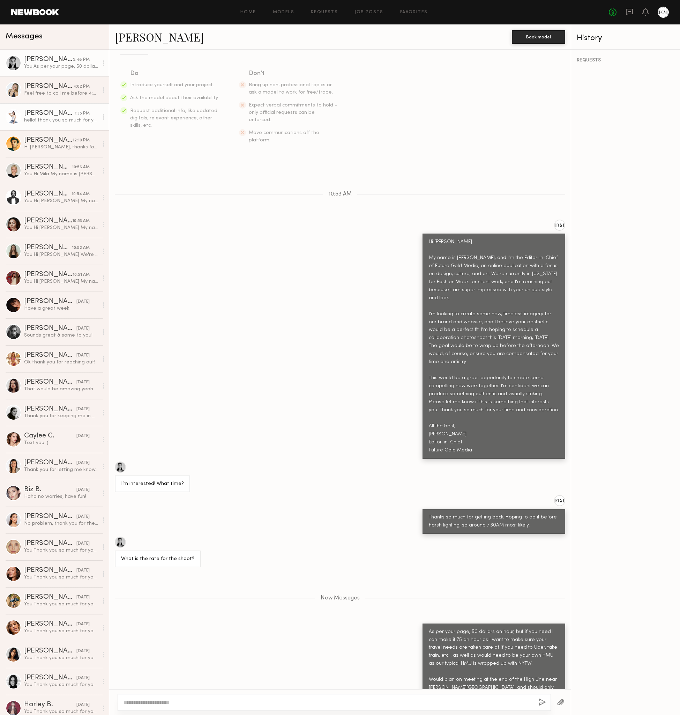
click at [40, 112] on div "[PERSON_NAME]" at bounding box center [49, 113] width 51 height 7
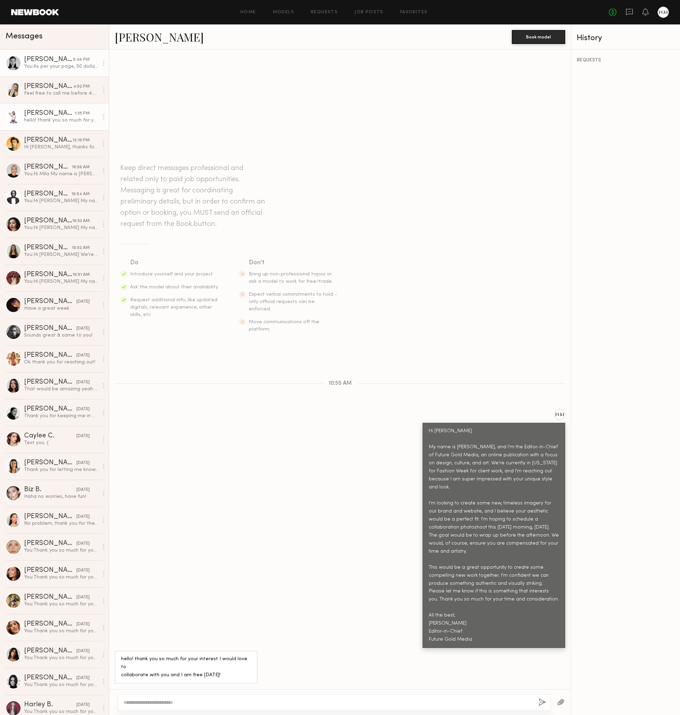
click at [31, 59] on div "[PERSON_NAME]" at bounding box center [48, 59] width 49 height 7
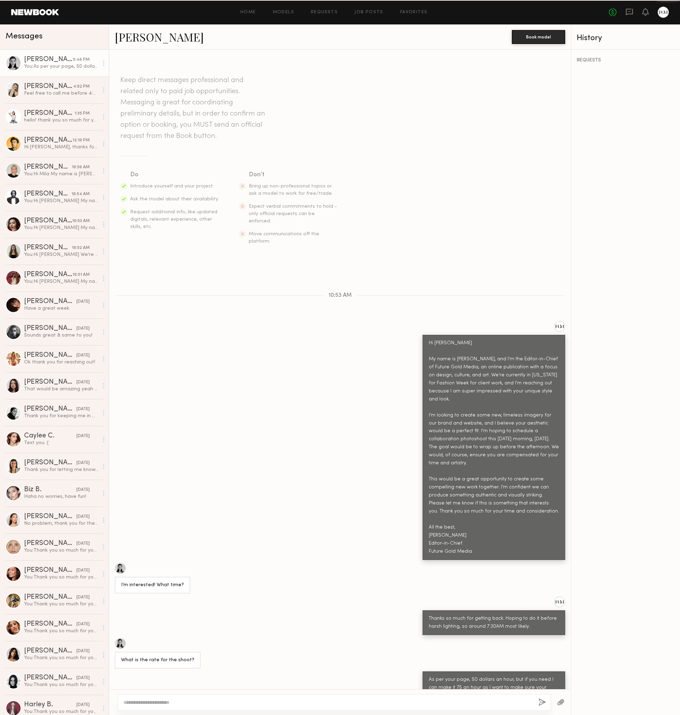
scroll to position [48, 0]
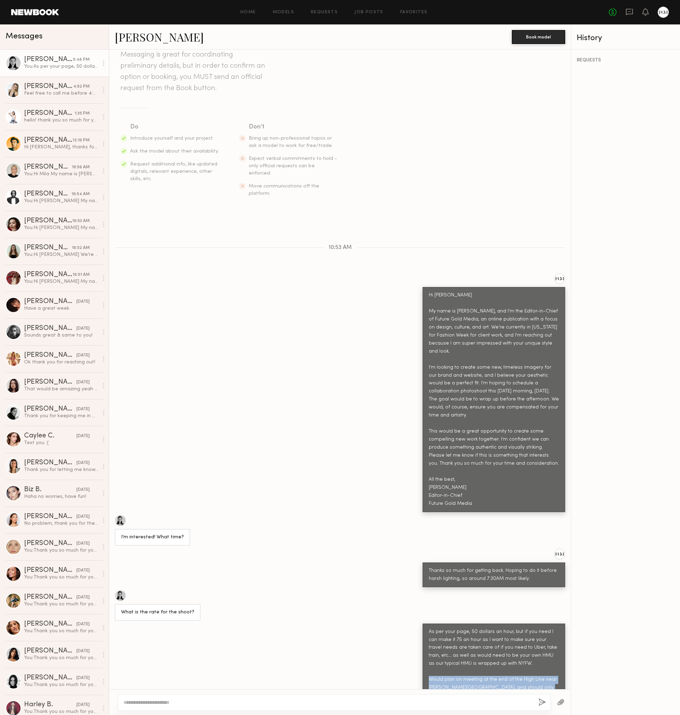
drag, startPoint x: 550, startPoint y: 679, endPoint x: 427, endPoint y: 654, distance: 125.4
click at [427, 654] on div "As per your page, 50 dollars an hour, but if you need I can make it 75 an hour …" at bounding box center [494, 672] width 143 height 97
copy div "Would plan on meeting at the end of the High Line near Hudson River Park, and s…"
click at [35, 112] on div "[PERSON_NAME]" at bounding box center [49, 113] width 51 height 7
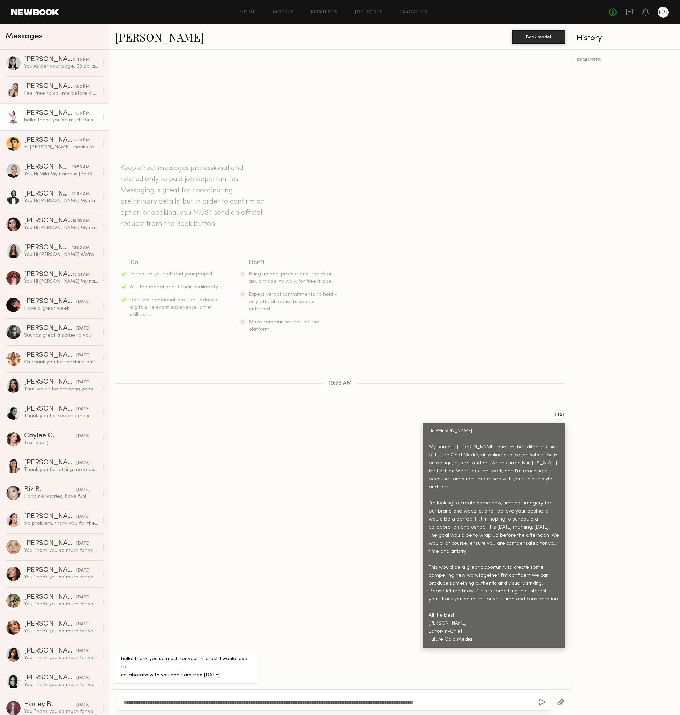
click at [125, 701] on textarea "**********" at bounding box center [329, 702] width 410 height 7
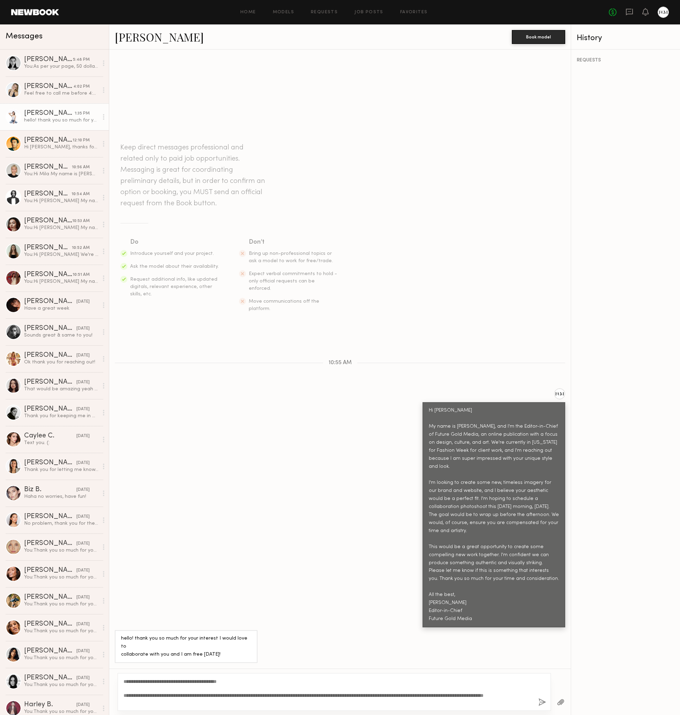
click at [281, 694] on textarea "**********" at bounding box center [329, 692] width 410 height 28
drag, startPoint x: 272, startPoint y: 694, endPoint x: 215, endPoint y: 692, distance: 56.9
click at [215, 692] on textarea "**********" at bounding box center [329, 692] width 410 height 28
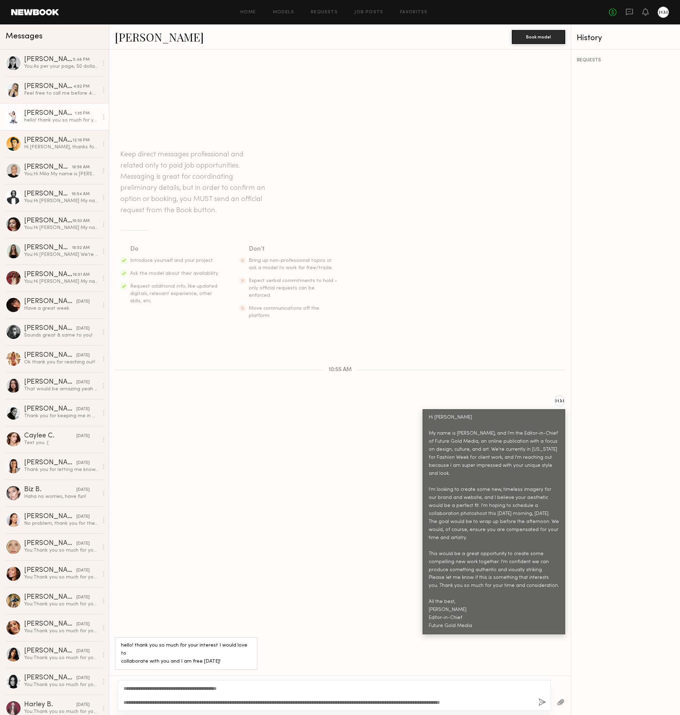
click at [341, 700] on textarea "**********" at bounding box center [329, 695] width 410 height 21
click at [482, 701] on textarea "**********" at bounding box center [329, 695] width 410 height 21
click at [399, 701] on textarea "**********" at bounding box center [329, 695] width 410 height 21
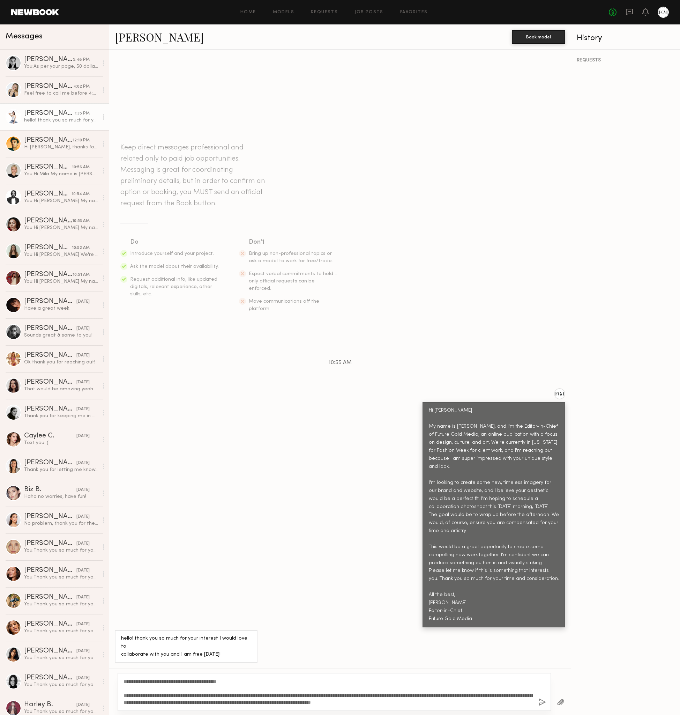
click at [342, 702] on textarea "**********" at bounding box center [329, 692] width 410 height 28
click at [347, 702] on textarea "**********" at bounding box center [329, 692] width 410 height 28
click at [330, 704] on textarea "**********" at bounding box center [329, 692] width 410 height 28
drag, startPoint x: 355, startPoint y: 702, endPoint x: 355, endPoint y: 708, distance: 5.6
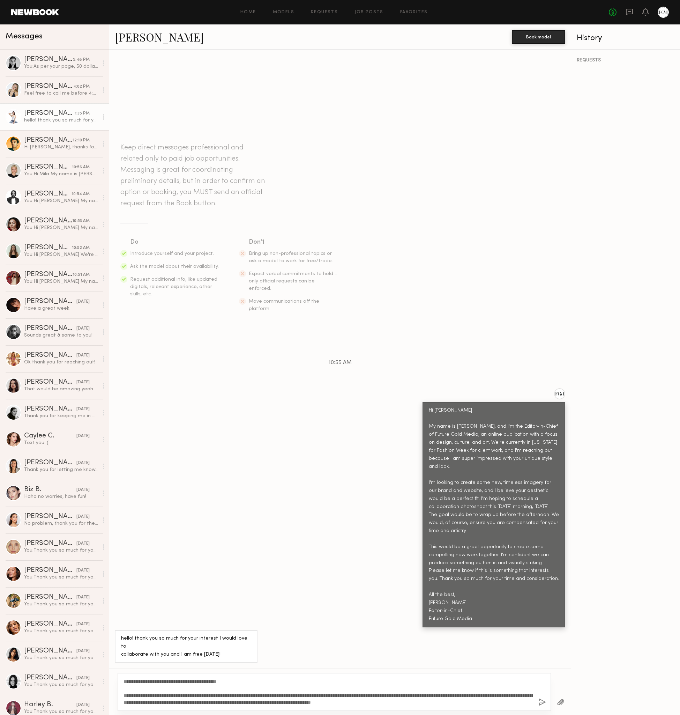
click at [355, 702] on textarea "**********" at bounding box center [329, 692] width 410 height 28
type textarea "**********"
click at [482, 702] on button "button" at bounding box center [543, 702] width 8 height 9
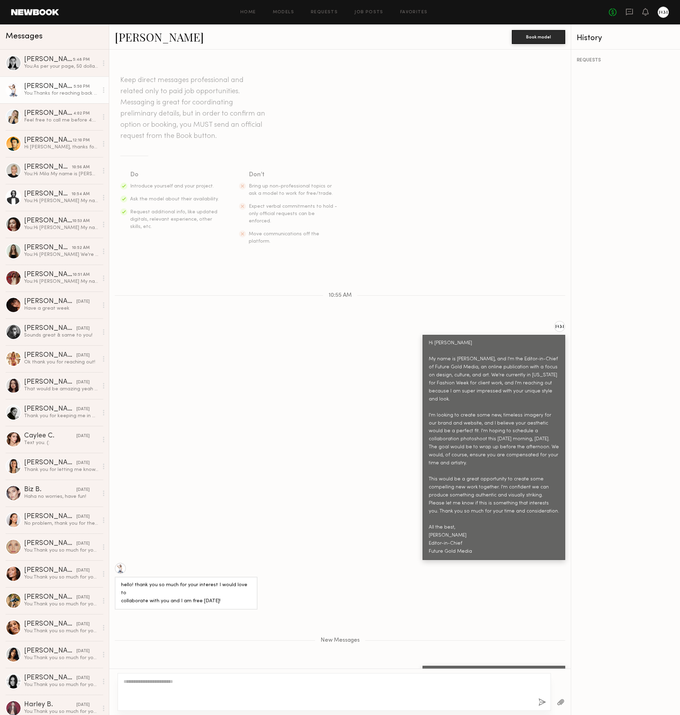
scroll to position [20, 0]
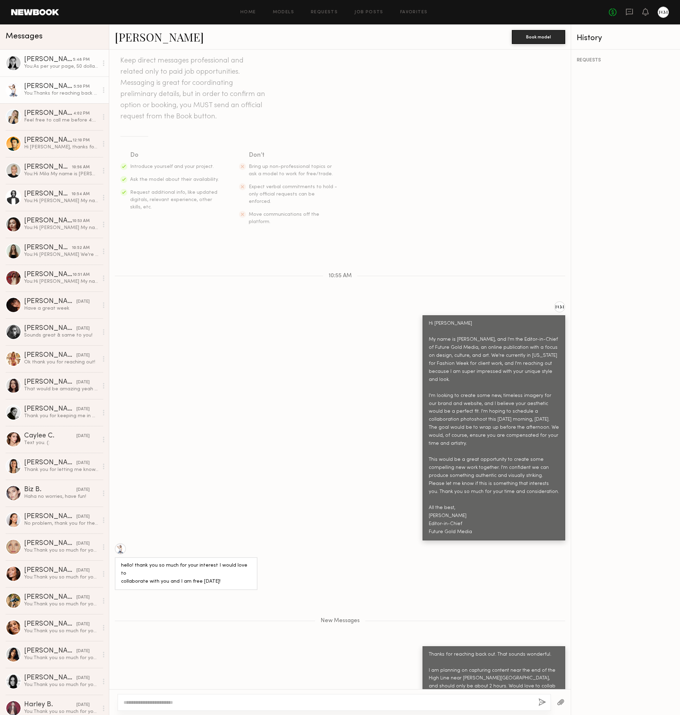
click at [39, 69] on div "You: As per your page, 50 dollars an hour, but if you need I can make it 75 an …" at bounding box center [61, 66] width 74 height 7
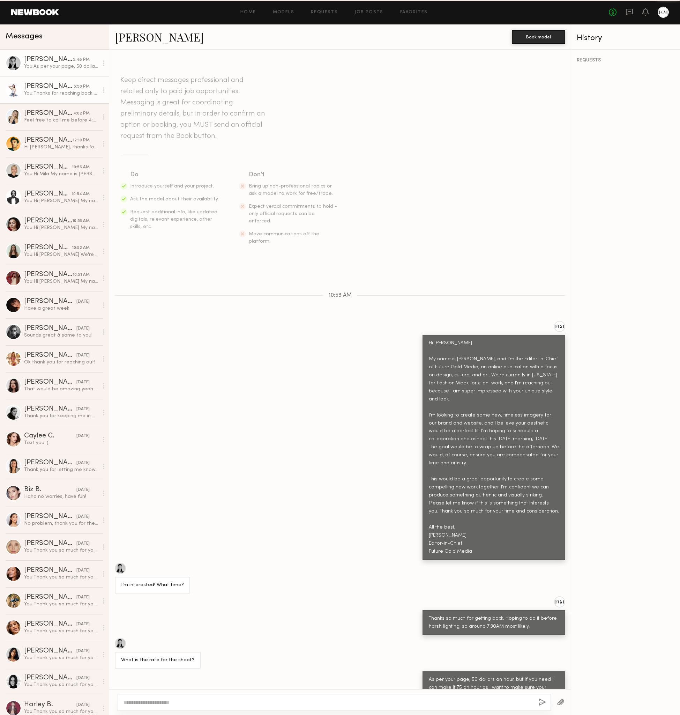
scroll to position [48, 0]
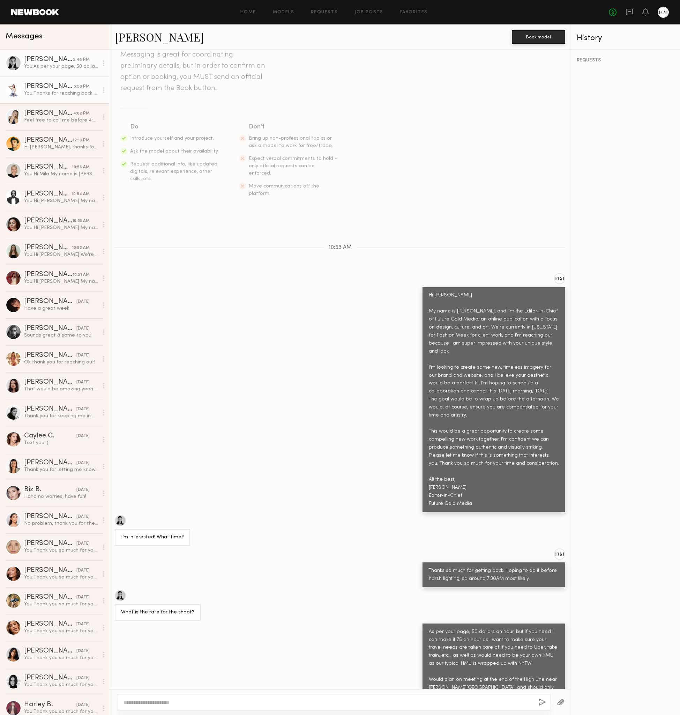
click at [43, 89] on div "[PERSON_NAME]" at bounding box center [49, 86] width 50 height 7
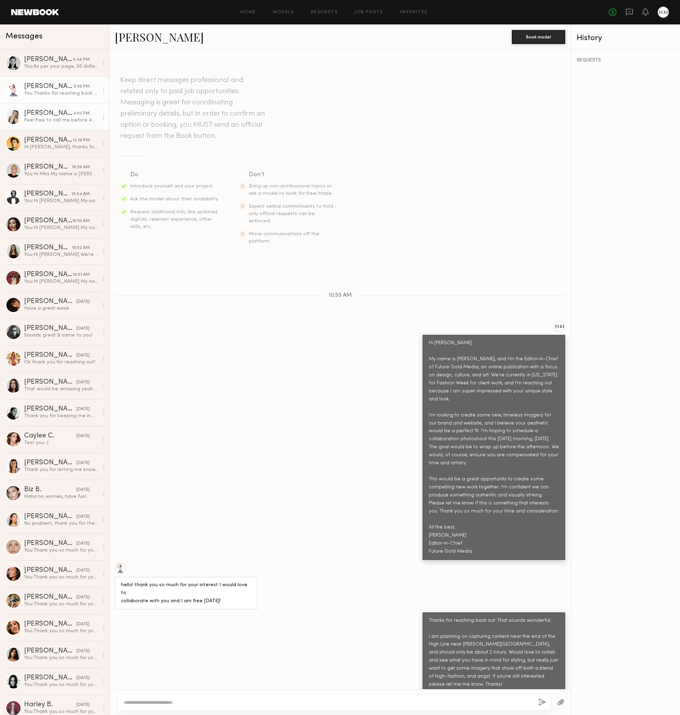
click at [52, 118] on div "Feel free to call me before 4:45pm or after 8:30 tonight if you wish to discuss!" at bounding box center [61, 120] width 74 height 7
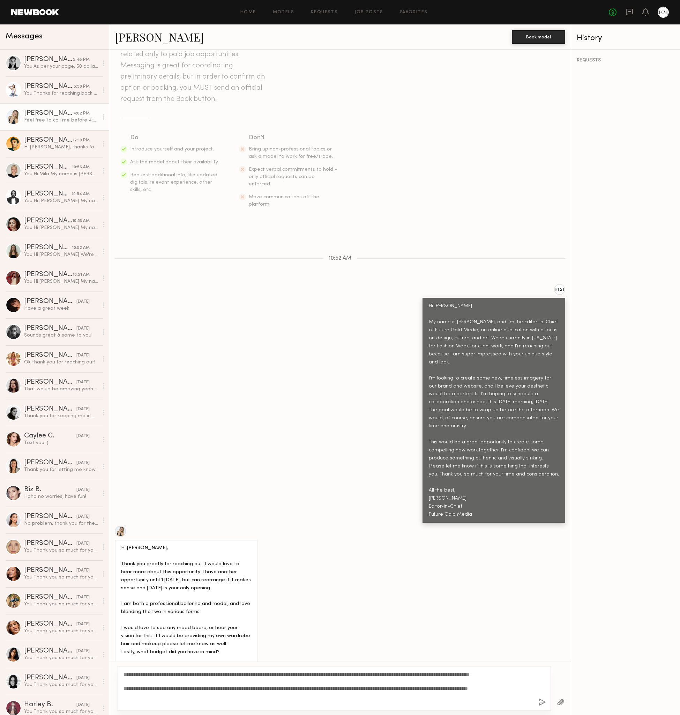
scroll to position [35, 0]
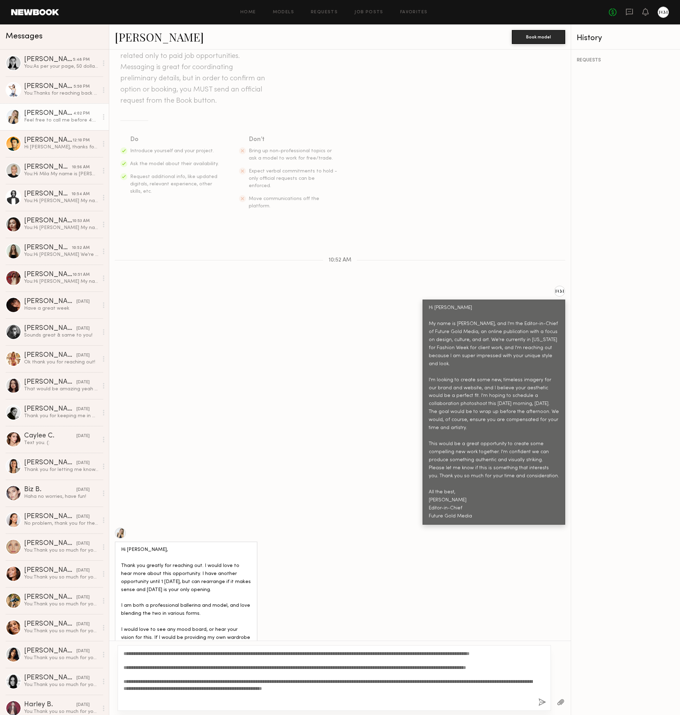
click at [354, 528] on div "Hi Josh, Thank you greatly for reaching out. I would love to hear more about th…" at bounding box center [340, 607] width 462 height 159
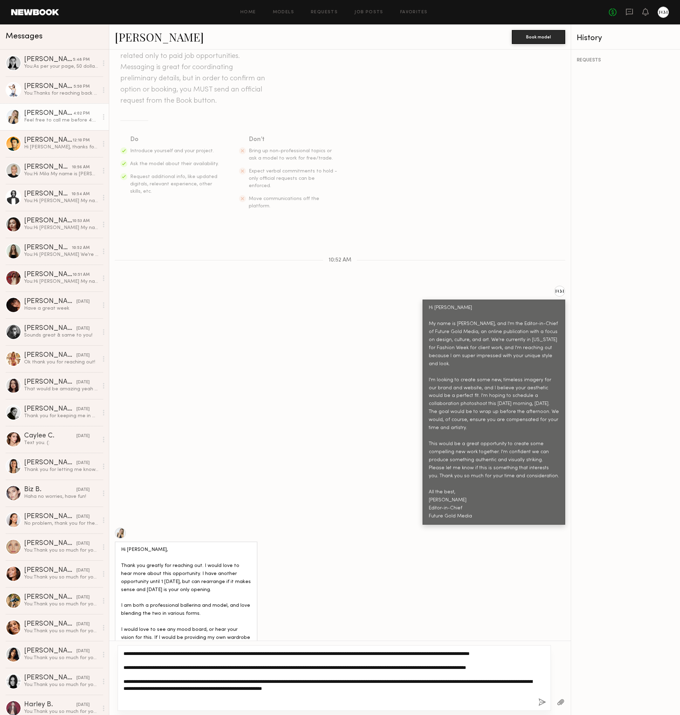
click at [404, 701] on textarea "**********" at bounding box center [329, 678] width 410 height 56
click at [201, 663] on textarea "**********" at bounding box center [329, 678] width 410 height 56
click at [203, 658] on textarea "**********" at bounding box center [329, 678] width 410 height 56
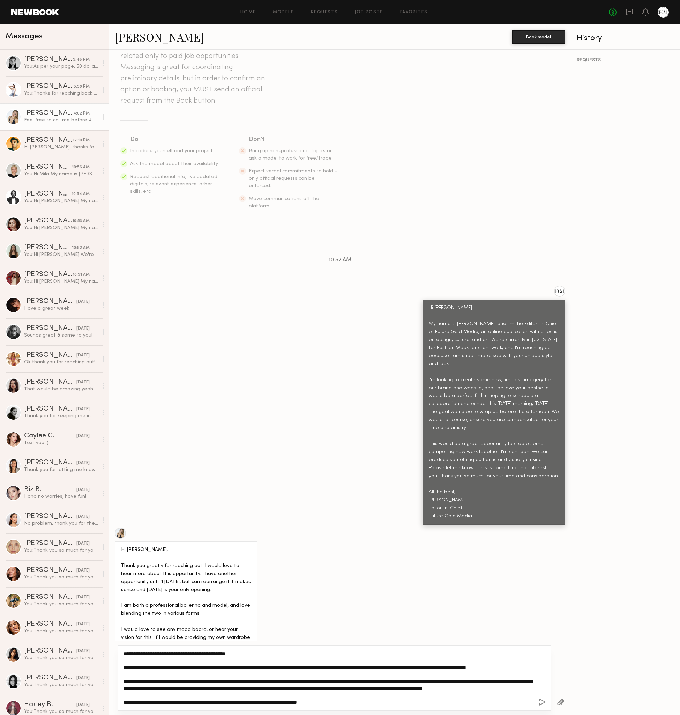
scroll to position [7, 0]
click at [381, 660] on textarea "**********" at bounding box center [329, 678] width 410 height 56
click at [383, 654] on textarea "**********" at bounding box center [329, 678] width 410 height 56
drag, startPoint x: 348, startPoint y: 702, endPoint x: 104, endPoint y: 700, distance: 244.4
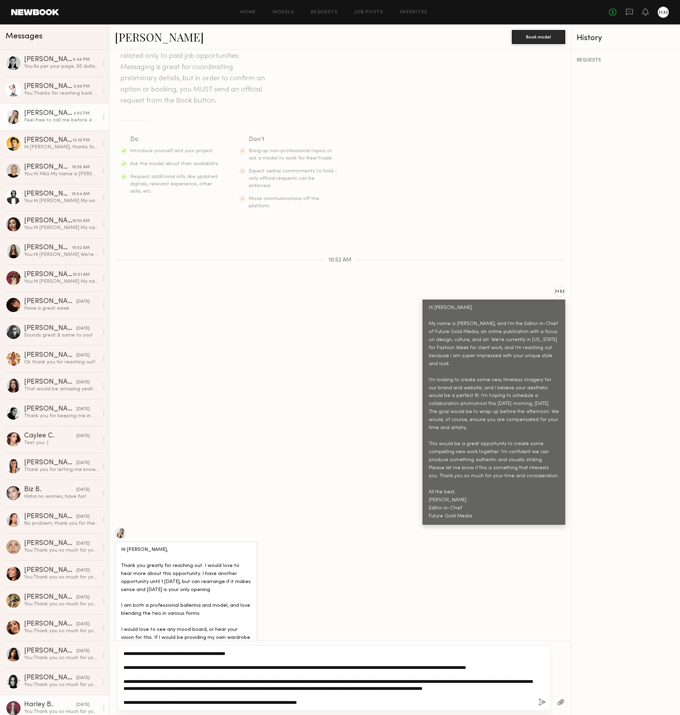
click at [104, 700] on div "Messages Rachel F. 5:48 PM You: As per your page, 50 dollars an hour, but if yo…" at bounding box center [340, 369] width 680 height 691
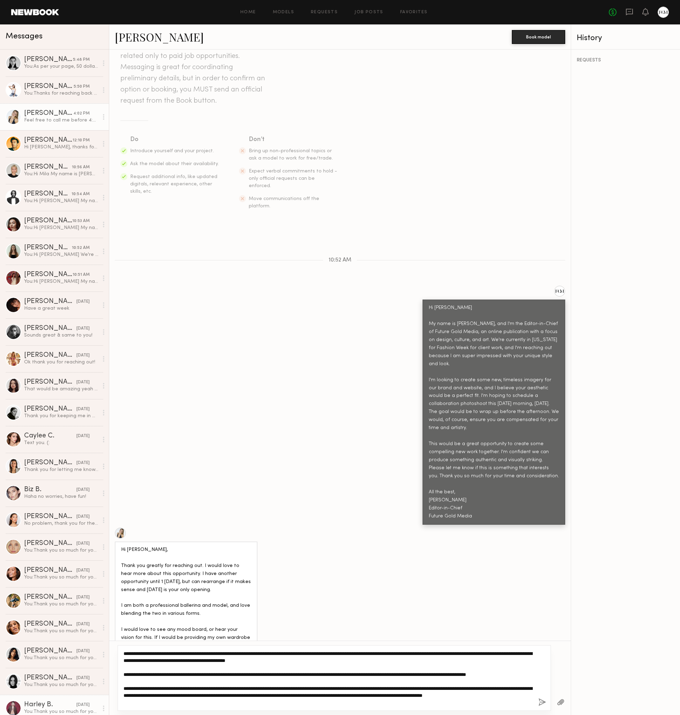
scroll to position [7, 0]
click at [404, 650] on textarea "**********" at bounding box center [329, 678] width 410 height 56
type textarea "**********"
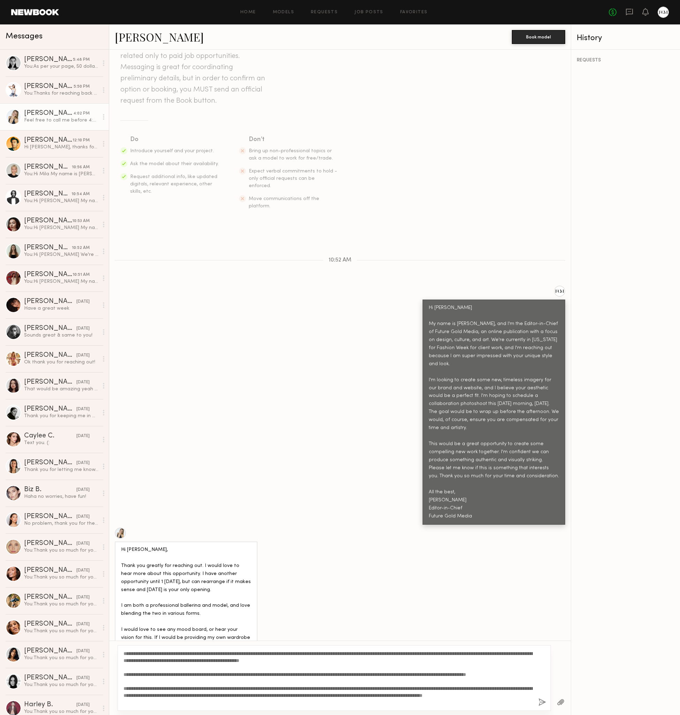
click at [482, 702] on button "button" at bounding box center [543, 702] width 8 height 9
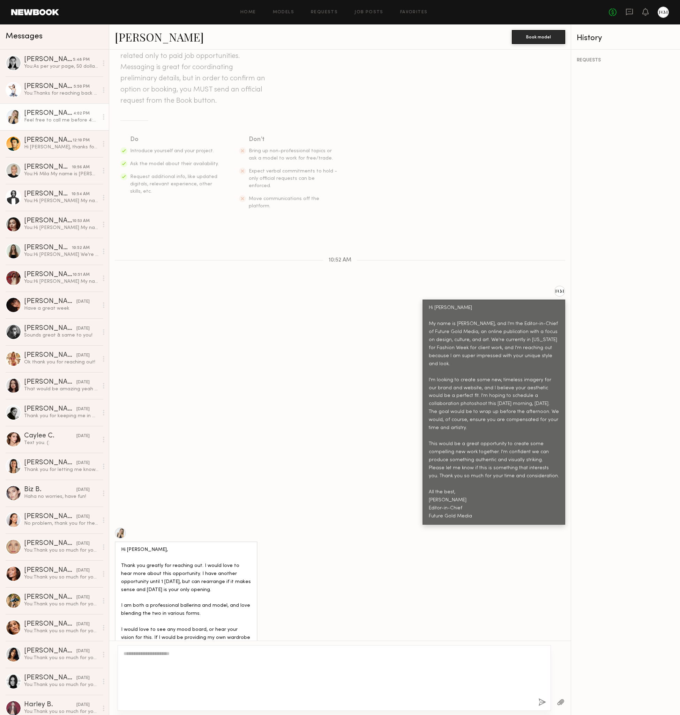
scroll to position [254, 0]
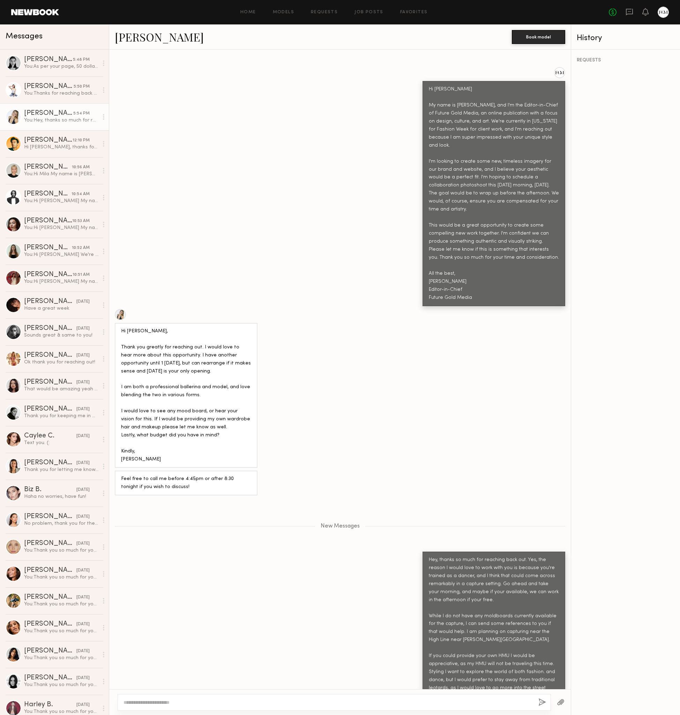
click at [482, 702] on textarea at bounding box center [329, 702] width 410 height 7
paste textarea "**********"
type textarea "**********"
click at [482, 702] on div "**********" at bounding box center [335, 702] width 434 height 17
click at [482, 702] on button "button" at bounding box center [543, 702] width 8 height 9
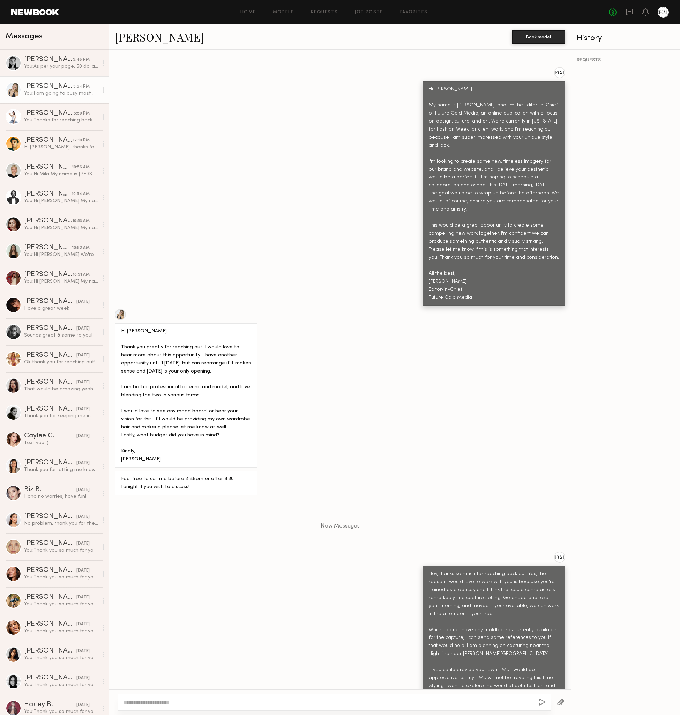
scroll to position [295, 0]
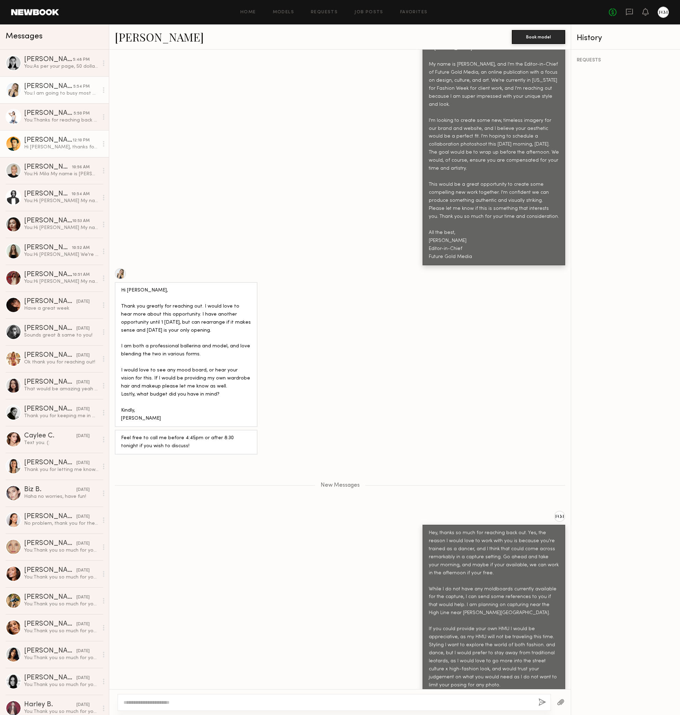
click at [22, 152] on link "Sonny D. 12:10 PM Hi Josh, thanks for reaching out. I would love to hear more a…" at bounding box center [54, 143] width 109 height 27
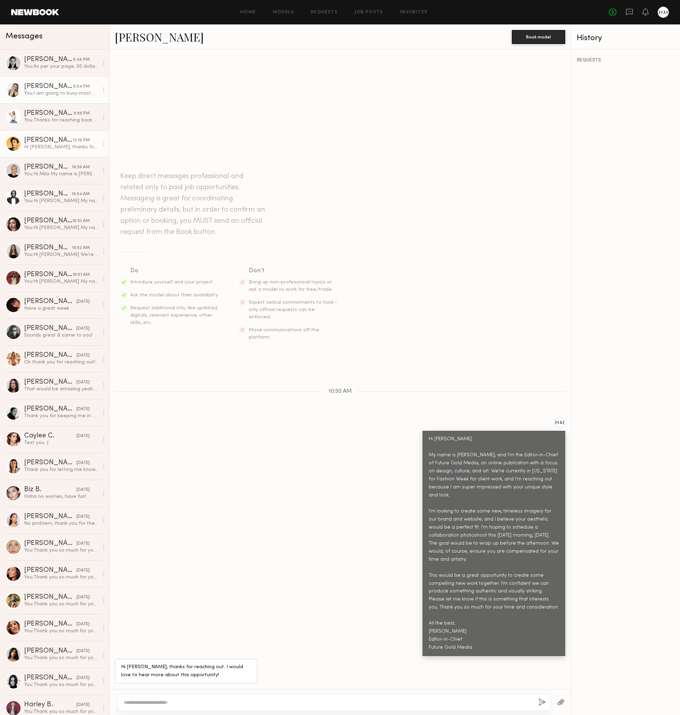
click at [41, 98] on link "Brooke L. 5:54 PM You: I am going to busy most of tonight, but I will be sure t…" at bounding box center [54, 89] width 109 height 27
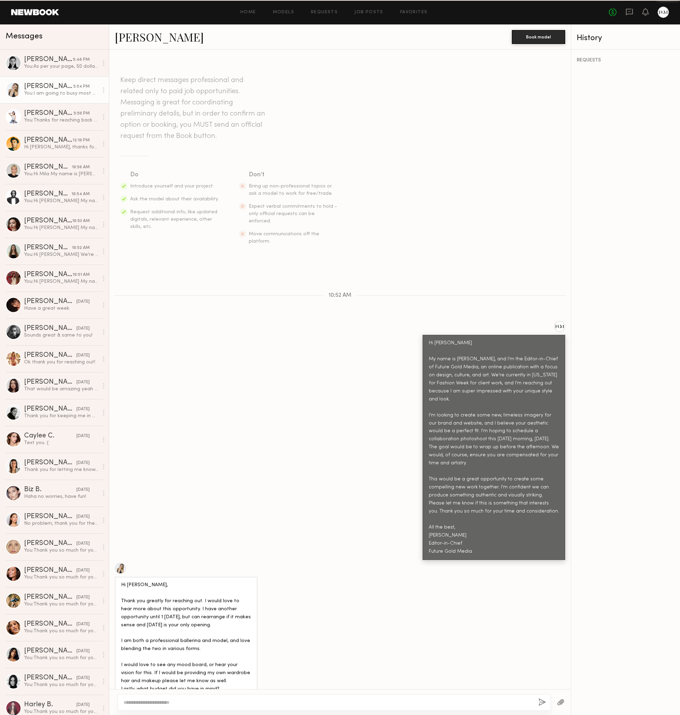
scroll to position [241, 0]
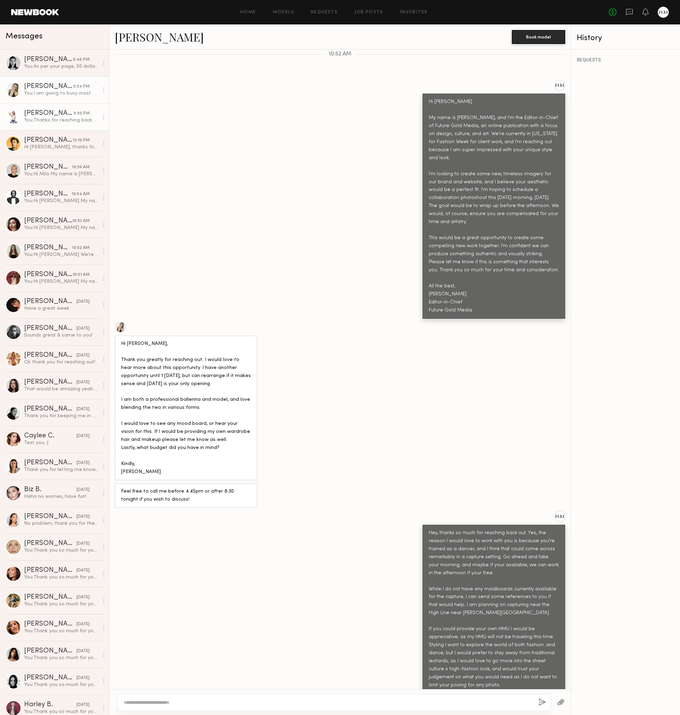
click at [48, 118] on div "You: Thanks for reaching back out. That sounds wonderful. I am planning on capt…" at bounding box center [61, 120] width 74 height 7
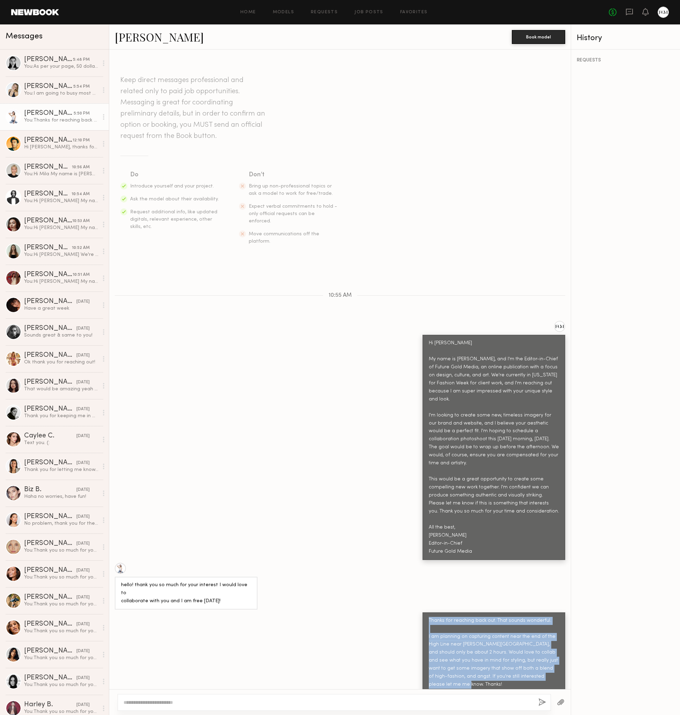
drag, startPoint x: 429, startPoint y: 621, endPoint x: 545, endPoint y: 678, distance: 129.3
click at [482, 678] on div "Thanks for reaching back out. That sounds wonderful. I am planning on capturing…" at bounding box center [494, 653] width 130 height 72
click at [482, 675] on div "Thanks for reaching back out. That sounds wonderful. I am planning on capturing…" at bounding box center [494, 653] width 130 height 72
drag, startPoint x: 552, startPoint y: 675, endPoint x: 425, endPoint y: 617, distance: 139.0
click at [425, 617] on div "Thanks for reaching back out. That sounds wonderful. I am planning on capturing…" at bounding box center [494, 652] width 143 height 81
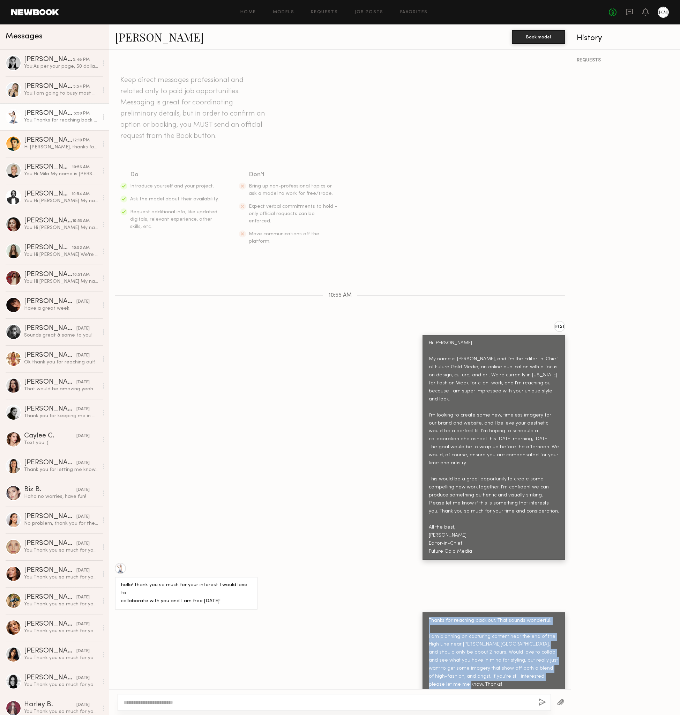
copy div "Thanks for reaching back out. That sounds wonderful. I am planning on capturing…"
click at [31, 146] on div "Hi Josh, thanks for reaching out. I would love to hear more about this opportun…" at bounding box center [61, 147] width 74 height 7
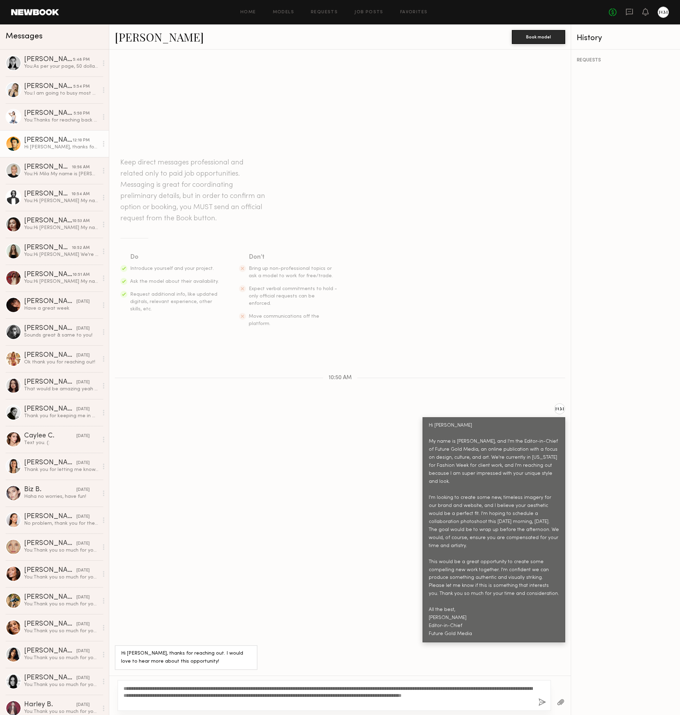
type textarea "**********"
click at [482, 702] on button "button" at bounding box center [543, 702] width 8 height 9
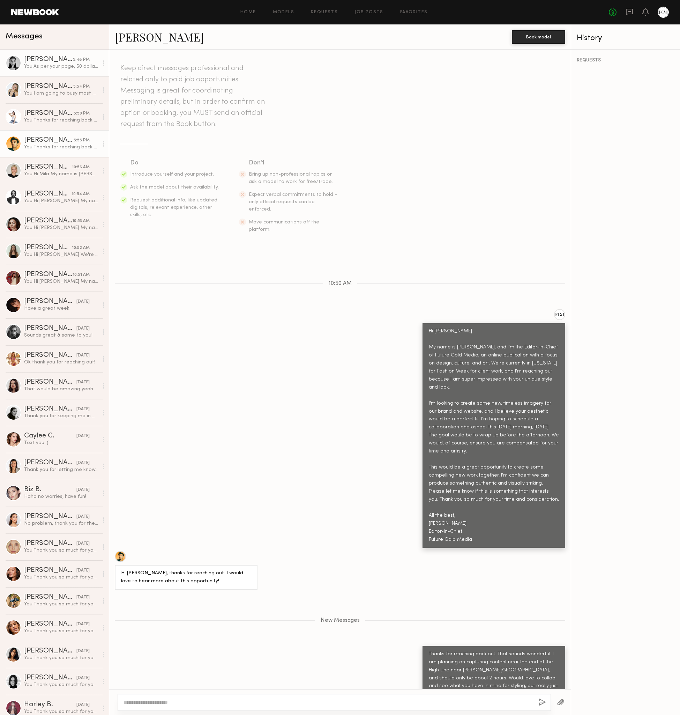
click at [54, 61] on div "Rachel F." at bounding box center [48, 59] width 49 height 7
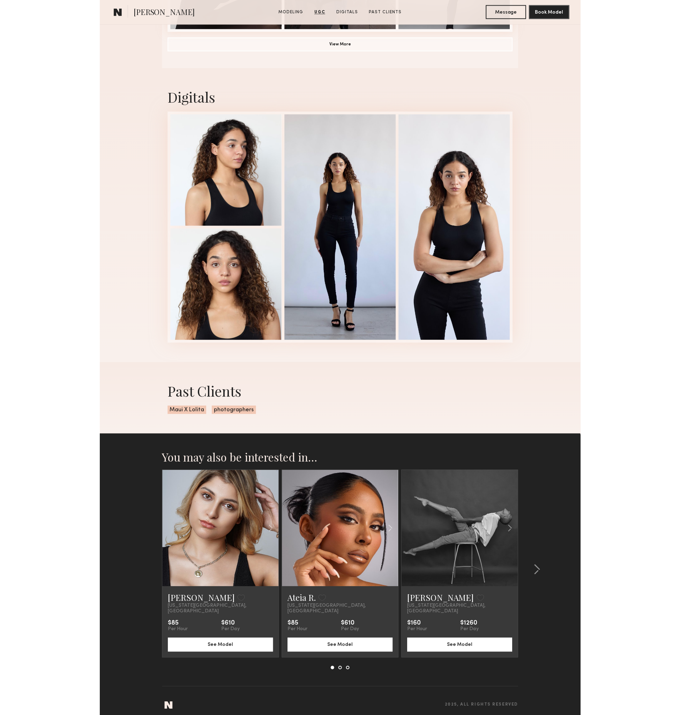
scroll to position [1166, 0]
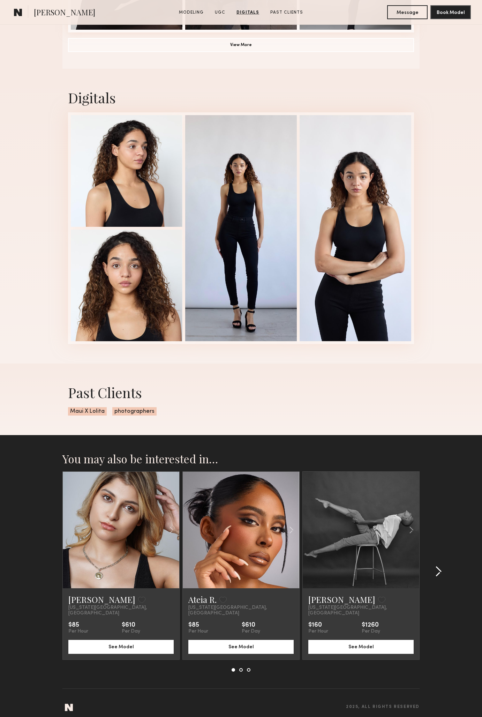
click at [441, 567] on common-icon at bounding box center [438, 571] width 7 height 11
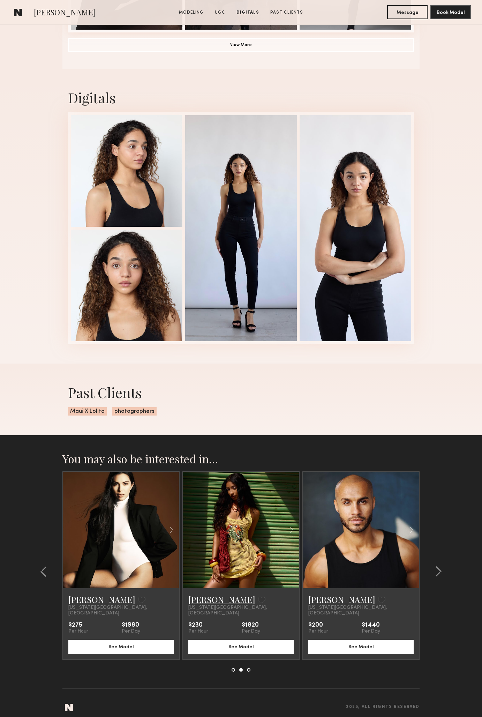
click at [196, 601] on link "[PERSON_NAME]" at bounding box center [222, 599] width 67 height 11
click at [445, 568] on div at bounding box center [437, 572] width 34 height 200
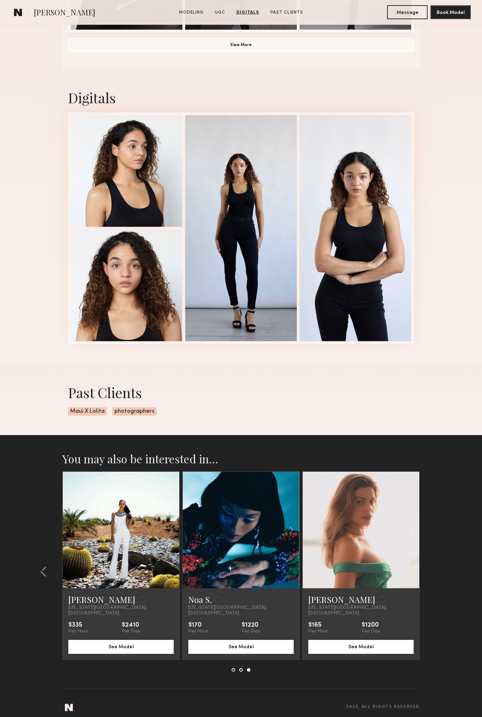
click at [442, 571] on section "You may also be interested in… Eshaana S. Favorite [US_STATE][GEOGRAPHIC_DATA],…" at bounding box center [241, 579] width 482 height 288
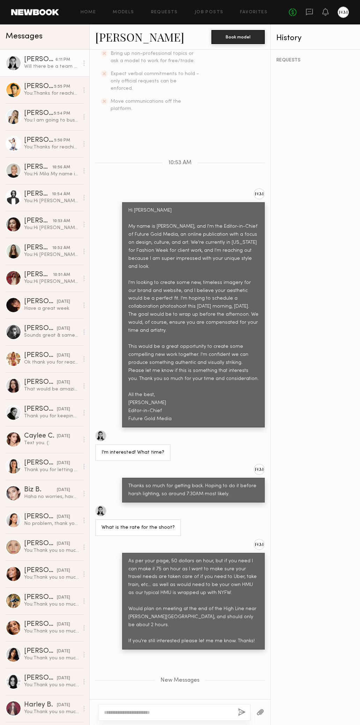
scroll to position [204, 0]
click at [130, 703] on div at bounding box center [180, 712] width 181 height 26
click at [131, 708] on div at bounding box center [174, 712] width 153 height 17
click at [131, 713] on textarea at bounding box center [168, 712] width 128 height 7
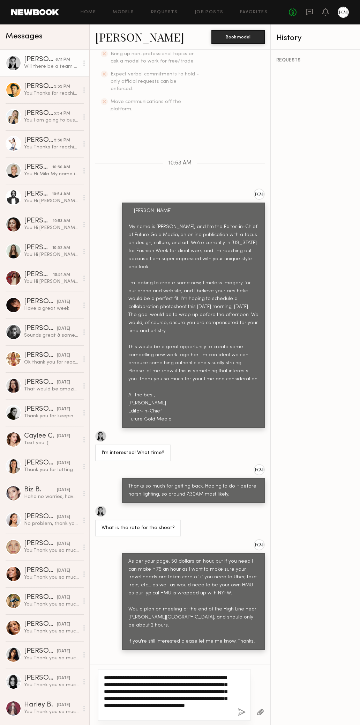
scroll to position [0, 0]
click at [136, 677] on textarea "**********" at bounding box center [168, 695] width 128 height 42
click at [150, 691] on textarea "**********" at bounding box center [168, 691] width 128 height 49
click at [202, 679] on textarea "**********" at bounding box center [168, 691] width 128 height 49
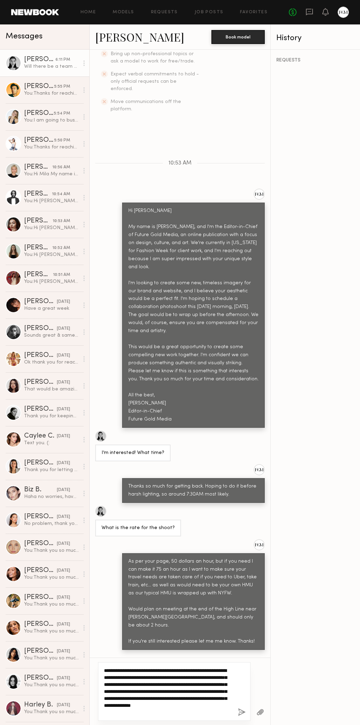
click at [202, 679] on textarea "**********" at bounding box center [168, 691] width 128 height 49
click at [187, 671] on textarea "**********" at bounding box center [168, 691] width 128 height 49
click at [186, 704] on textarea "**********" at bounding box center [168, 691] width 128 height 49
click at [187, 668] on textarea "**********" at bounding box center [168, 691] width 128 height 49
drag, startPoint x: 141, startPoint y: 692, endPoint x: 141, endPoint y: 680, distance: 11.9
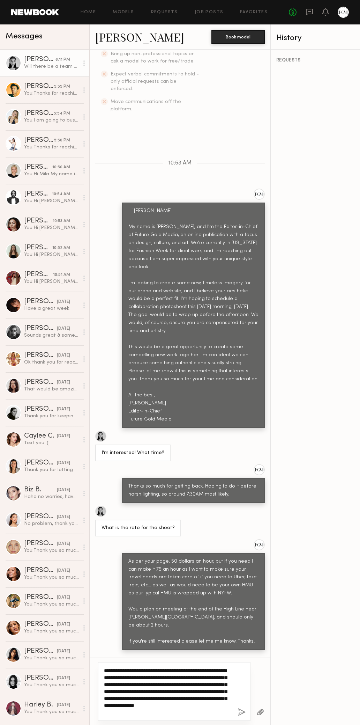
click at [141, 680] on textarea "**********" at bounding box center [168, 691] width 128 height 49
click at [172, 697] on textarea "**********" at bounding box center [168, 691] width 128 height 49
click at [195, 713] on textarea "**********" at bounding box center [168, 691] width 128 height 49
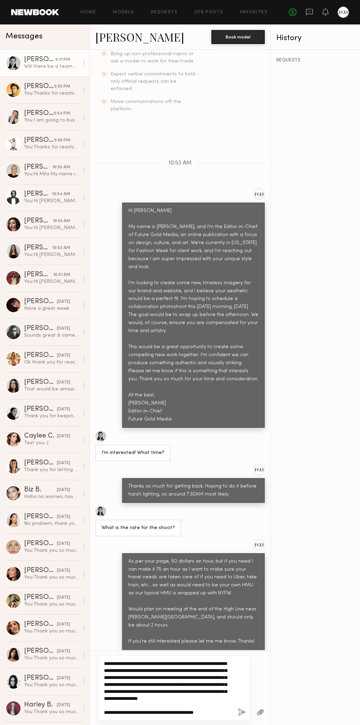
scroll to position [7, 0]
type textarea "**********"
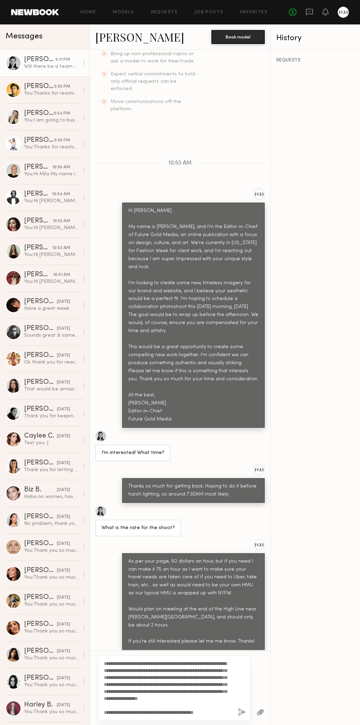
click at [241, 713] on button "button" at bounding box center [242, 712] width 8 height 9
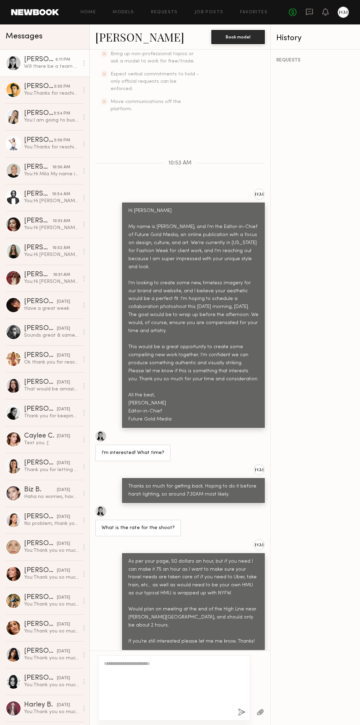
scroll to position [299, 0]
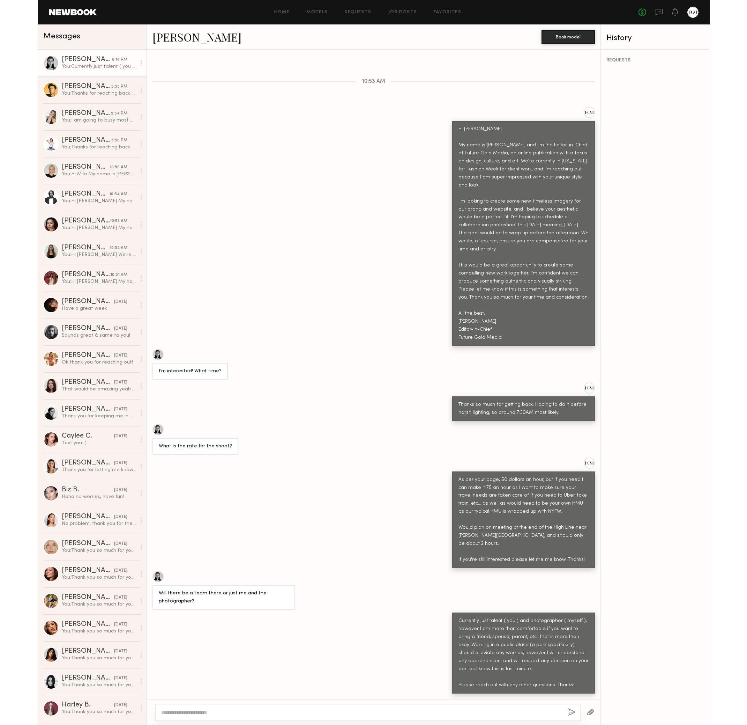
scroll to position [174, 0]
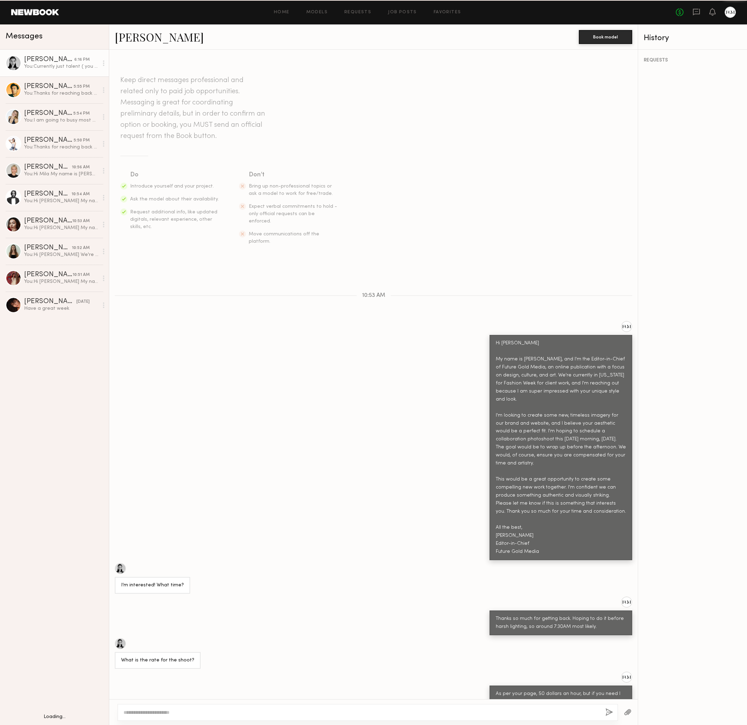
scroll to position [174, 0]
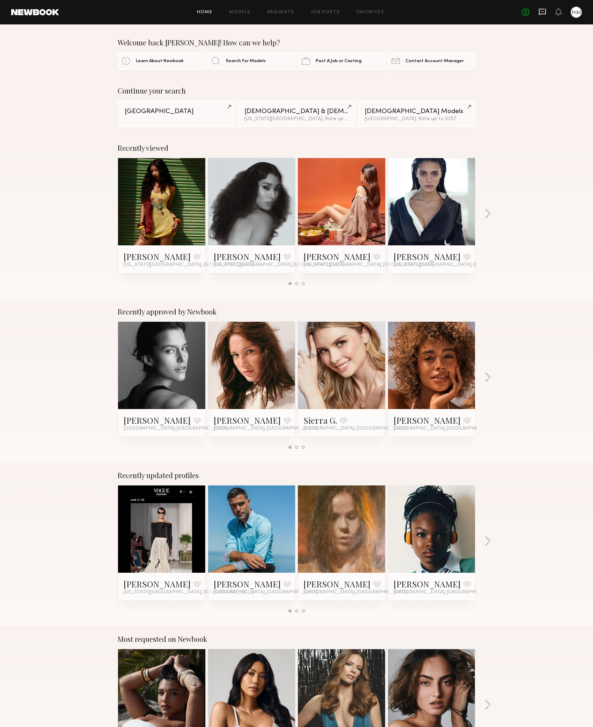
click at [543, 12] on icon at bounding box center [542, 12] width 8 height 8
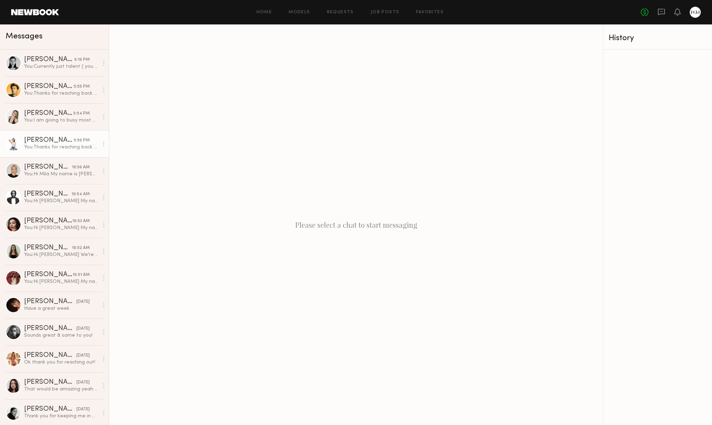
click at [43, 149] on div "You: Thanks for reaching back out. That sounds wonderful. I am planning on capt…" at bounding box center [61, 147] width 74 height 7
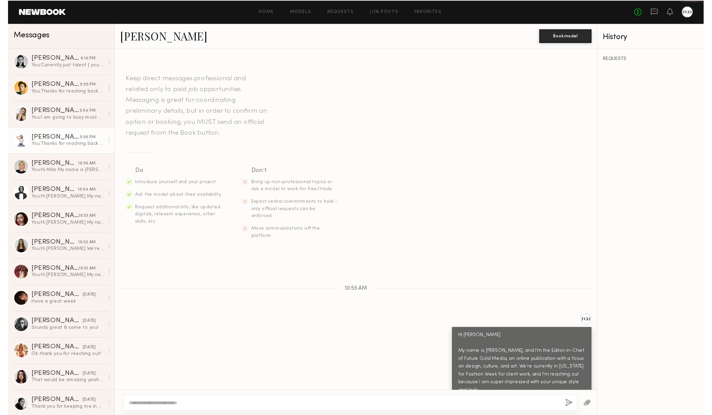
scroll to position [256, 0]
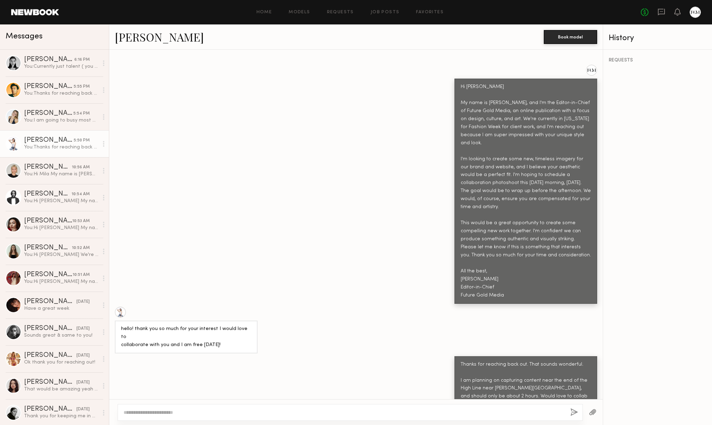
click at [132, 38] on link "[PERSON_NAME]" at bounding box center [159, 36] width 89 height 15
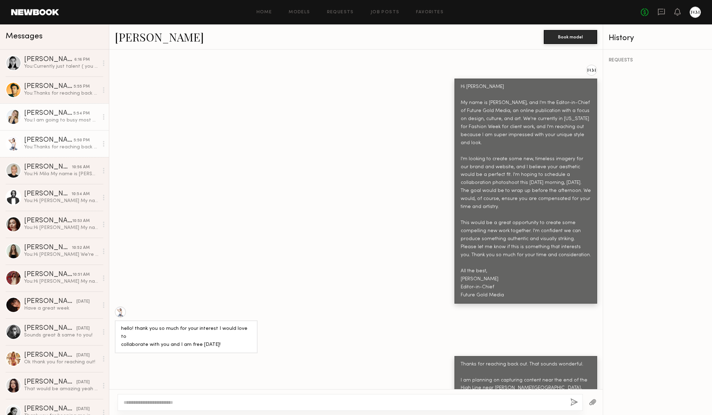
click at [24, 123] on div "You: I am going to busy most of tonight, but I will be sure to keep an eye out …" at bounding box center [61, 120] width 74 height 7
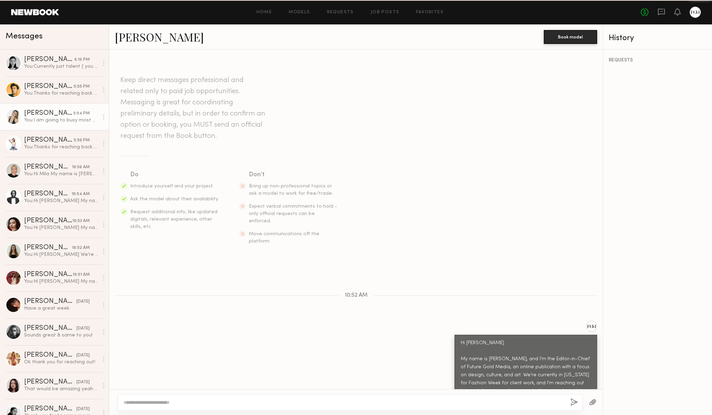
scroll to position [541, 0]
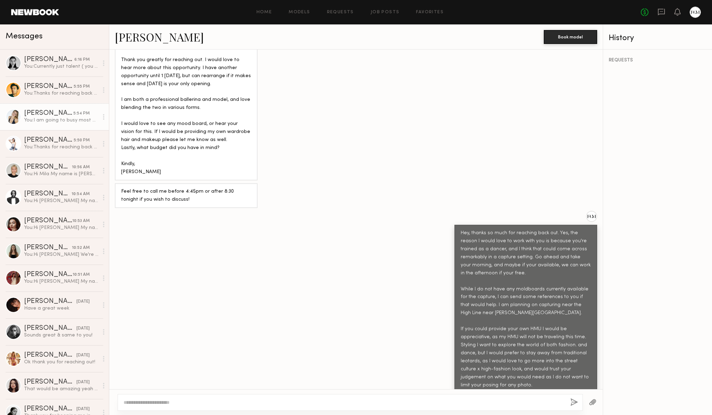
click at [148, 37] on link "[PERSON_NAME]" at bounding box center [159, 36] width 89 height 15
click at [40, 63] on div "You: Currently just talent ( you ) and photographer ( myself ), however I am mo…" at bounding box center [61, 66] width 74 height 7
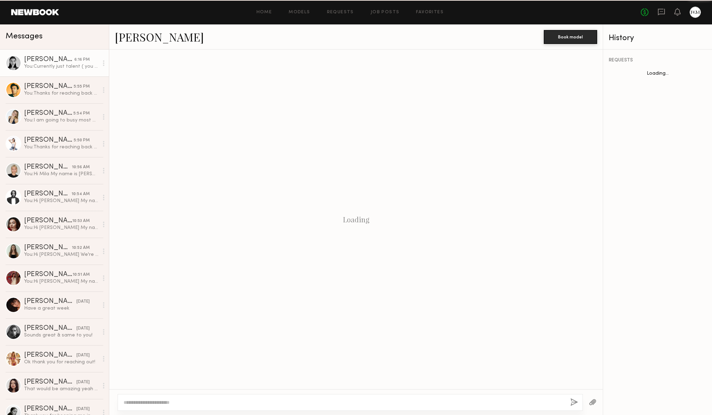
click at [145, 37] on link "[PERSON_NAME]" at bounding box center [159, 36] width 89 height 15
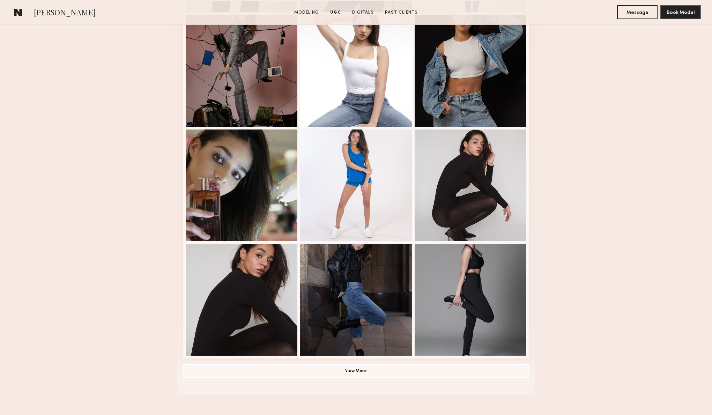
scroll to position [944, 0]
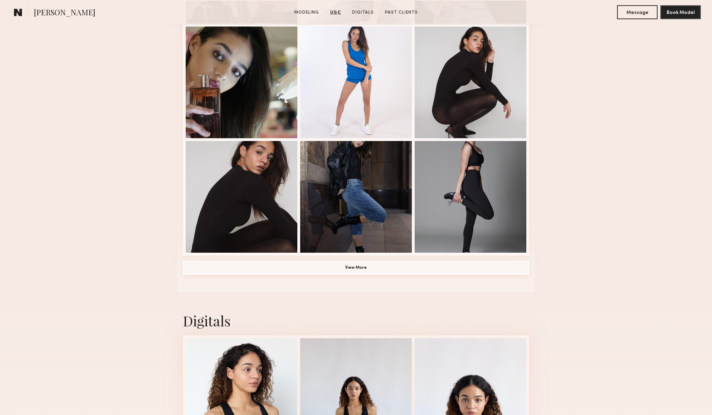
click at [357, 272] on button "View More" at bounding box center [356, 268] width 346 height 14
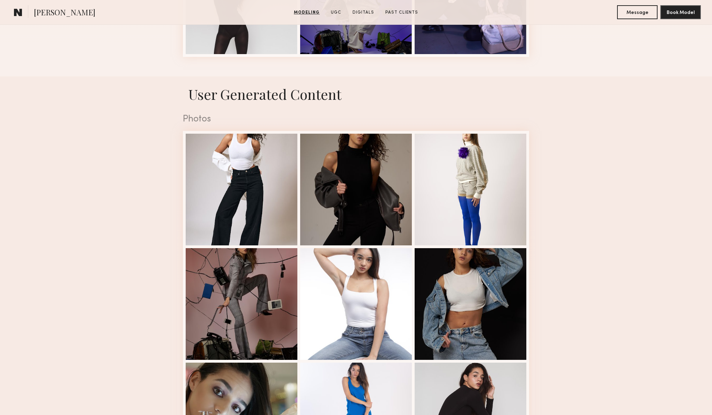
scroll to position [803, 0]
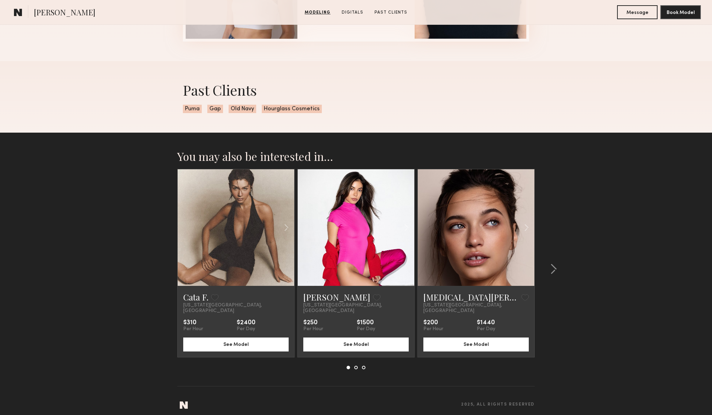
scroll to position [937, 0]
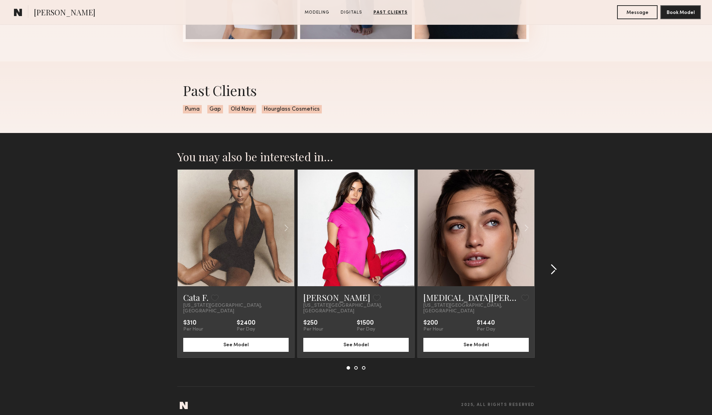
click at [555, 265] on common-icon at bounding box center [553, 269] width 7 height 11
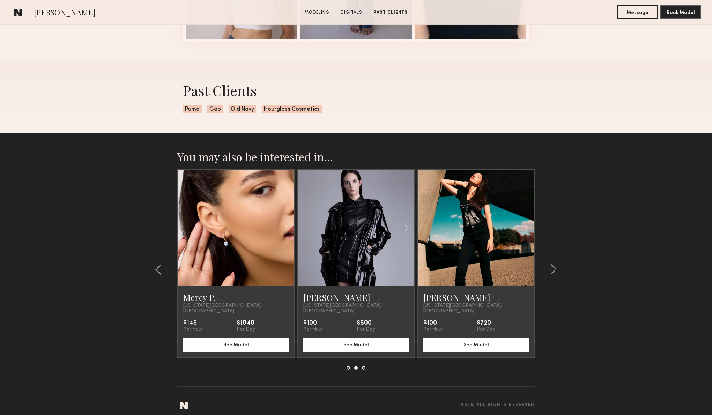
click at [457, 299] on link "[PERSON_NAME]" at bounding box center [456, 297] width 67 height 11
click at [553, 267] on common-icon at bounding box center [553, 269] width 7 height 11
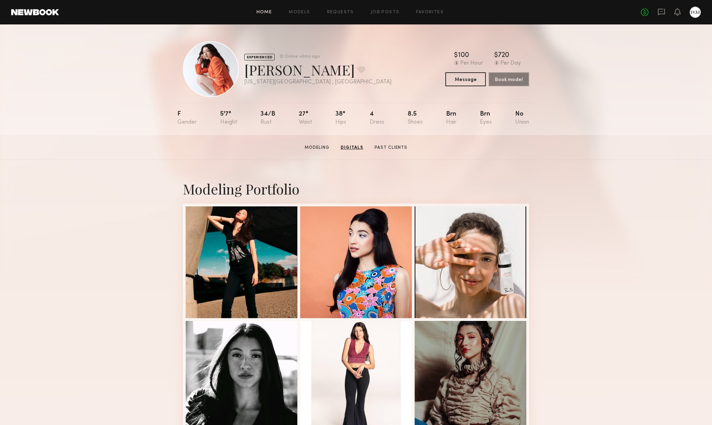
click at [272, 10] on link "Home" at bounding box center [265, 12] width 16 height 5
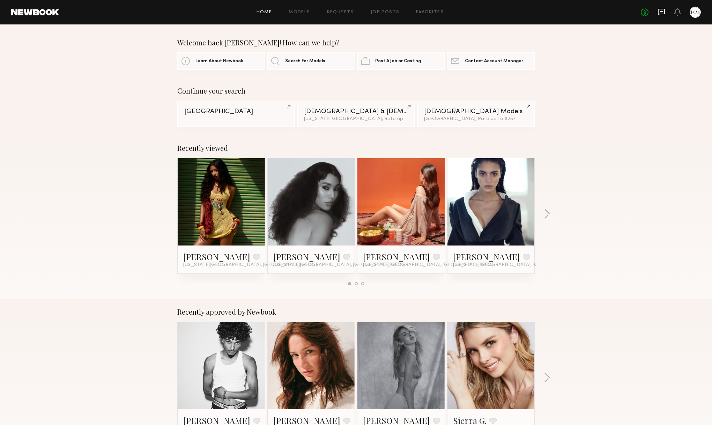
click at [661, 13] on icon at bounding box center [662, 12] width 8 height 8
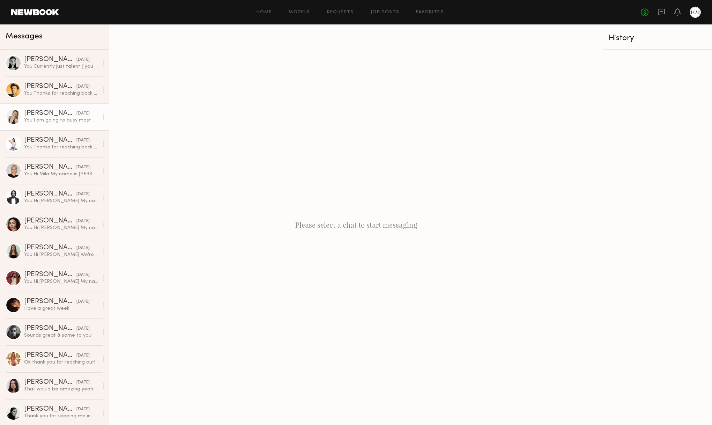
click at [44, 115] on div "[PERSON_NAME]" at bounding box center [50, 113] width 52 height 7
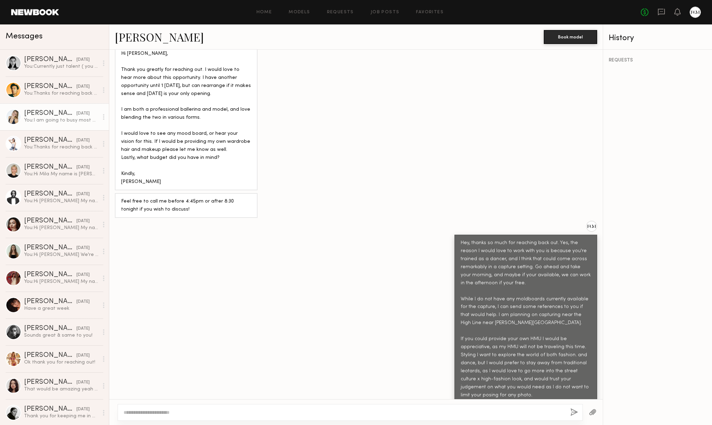
scroll to position [415, 0]
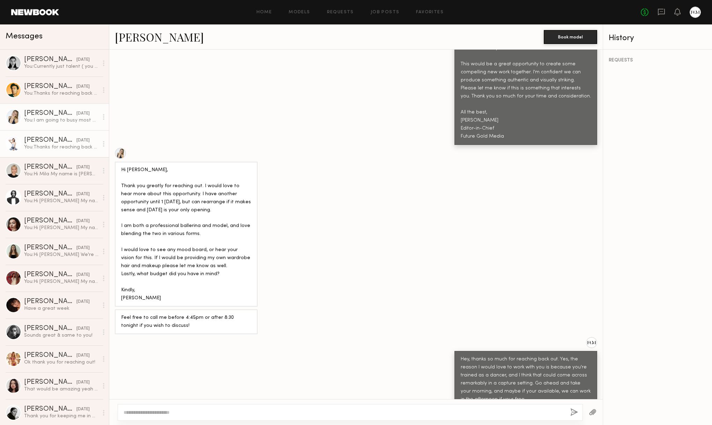
click at [34, 148] on div "You: Thanks for reaching back out. That sounds wonderful. I am planning on capt…" at bounding box center [61, 147] width 74 height 7
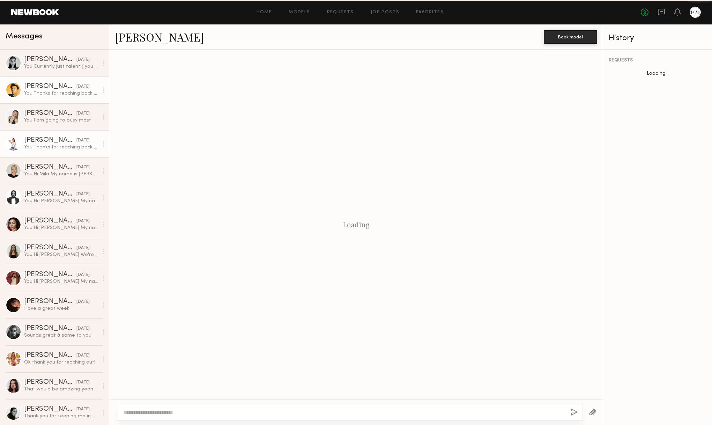
scroll to position [256, 0]
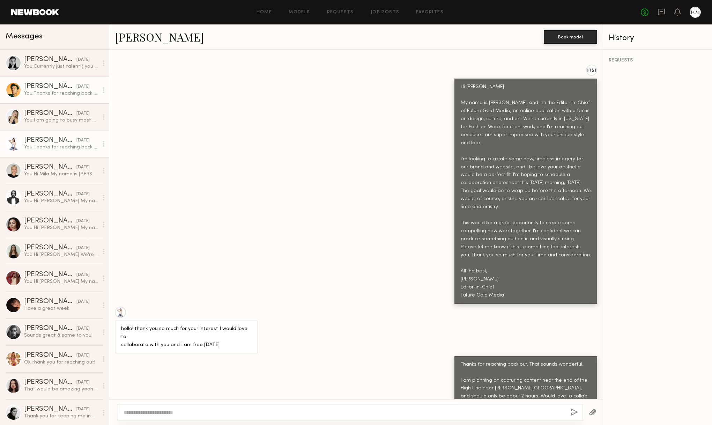
click at [45, 90] on div "[PERSON_NAME]" at bounding box center [50, 86] width 52 height 7
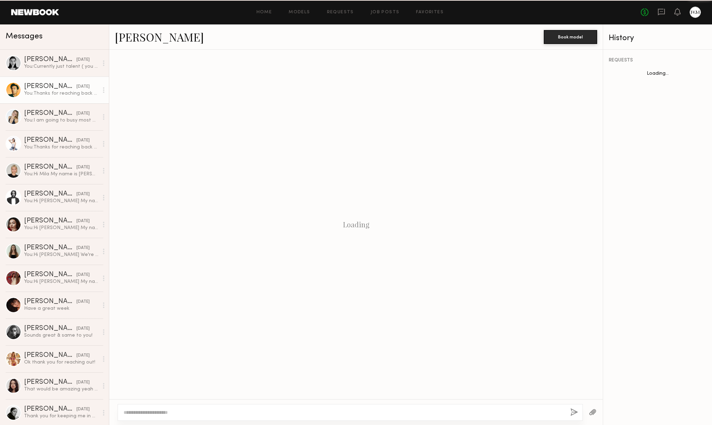
scroll to position [249, 0]
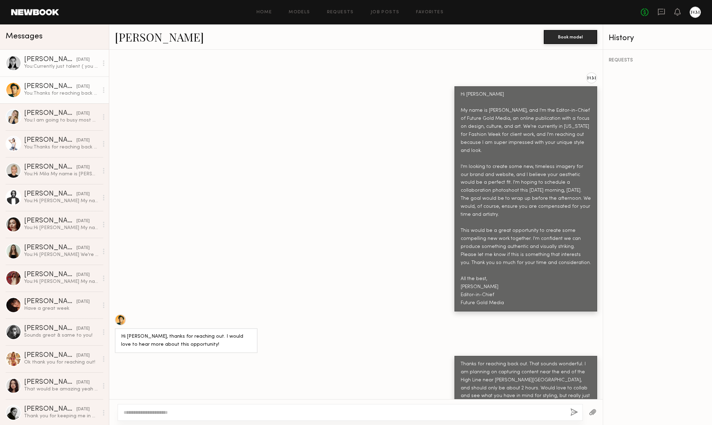
click at [52, 73] on link "Rachel F. yesterday You: Currently just talent ( you ) and photographer ( mysel…" at bounding box center [54, 63] width 109 height 27
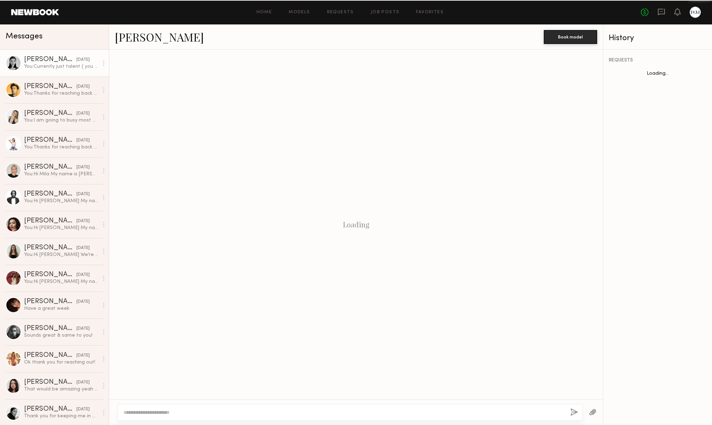
scroll to position [473, 0]
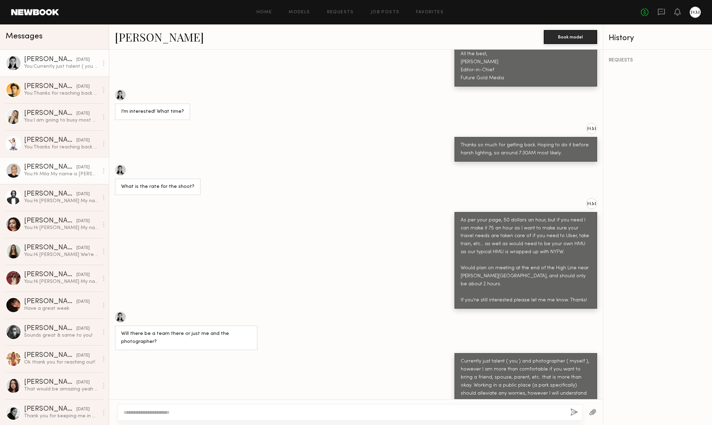
click at [56, 183] on link "Mila G. yesterday You: Hi Mila My name is Josh Boles, and I'm the Editor-in-Chi…" at bounding box center [54, 170] width 109 height 27
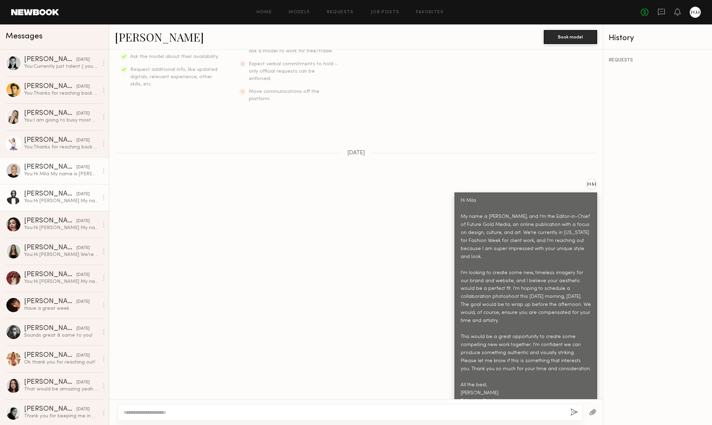
click at [61, 191] on div "[PERSON_NAME]" at bounding box center [50, 194] width 52 height 7
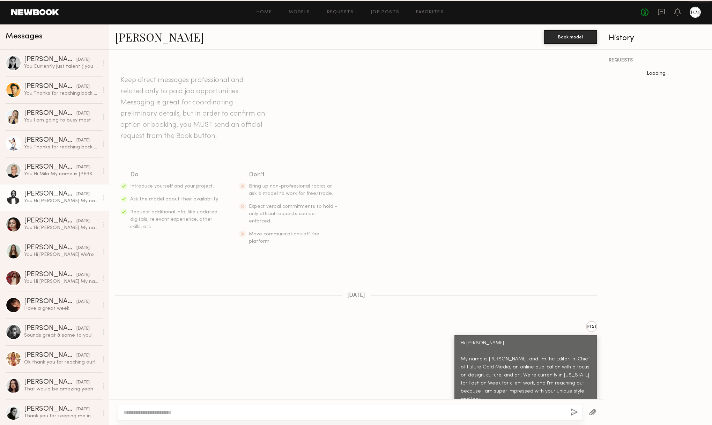
scroll to position [142, 0]
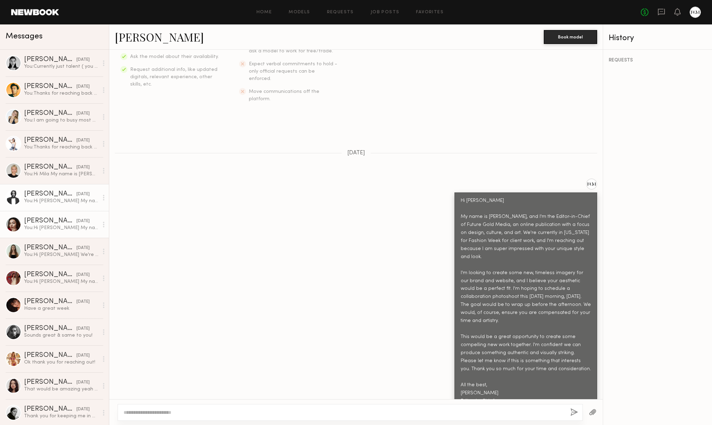
click at [34, 233] on link "Daniella Z. yesterday You: Hi Daniella My name is Josh Boles, and I'm the Edito…" at bounding box center [54, 224] width 109 height 27
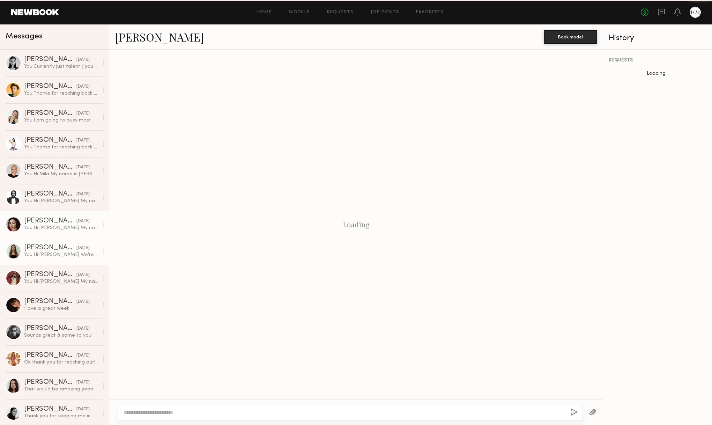
scroll to position [348, 0]
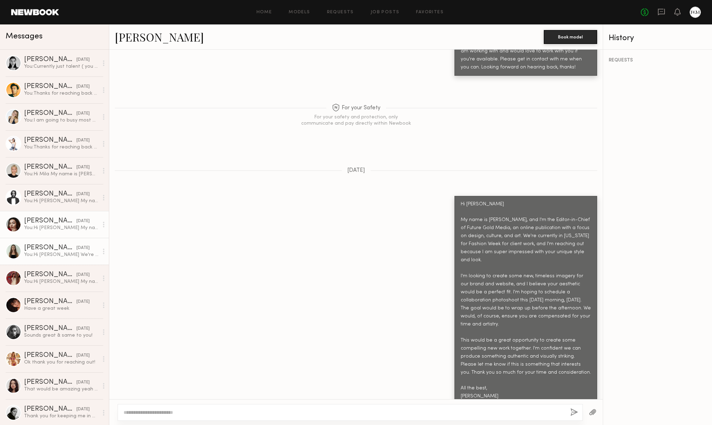
click at [35, 245] on div "[PERSON_NAME]" at bounding box center [50, 247] width 52 height 7
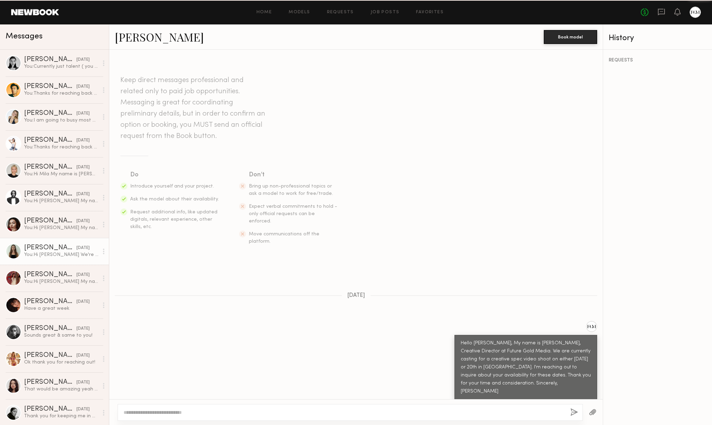
scroll to position [650, 0]
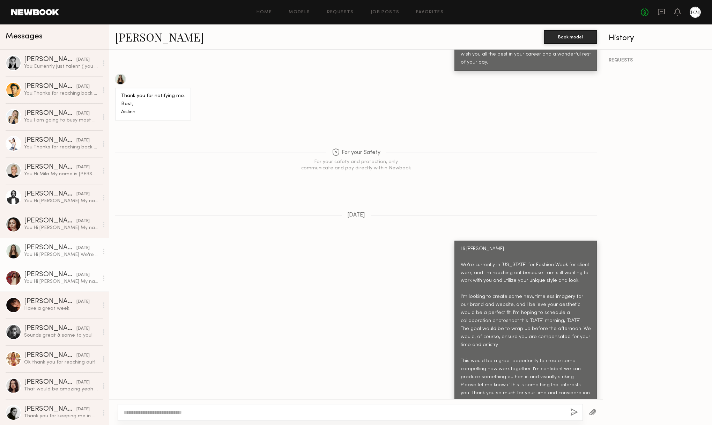
click at [39, 266] on link "isabelle c. yesterday You: Hi Isabelle My name is Josh Boles, and I'm the Edito…" at bounding box center [54, 278] width 109 height 27
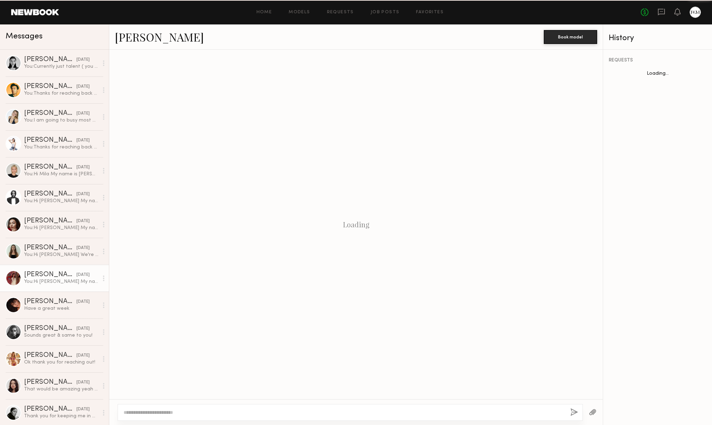
scroll to position [142, 0]
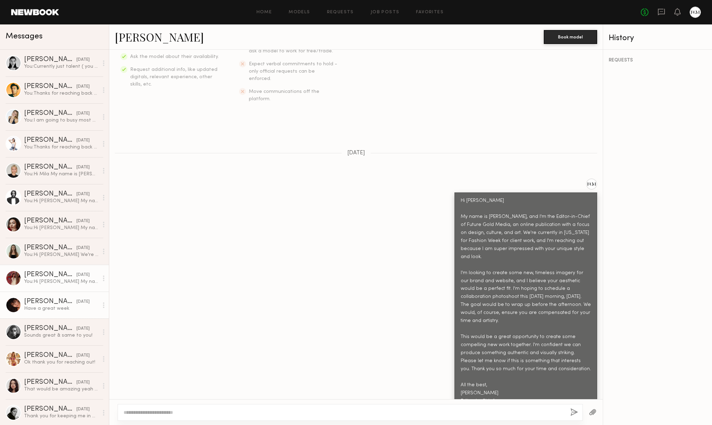
click at [52, 309] on div "Have a great week" at bounding box center [61, 308] width 74 height 7
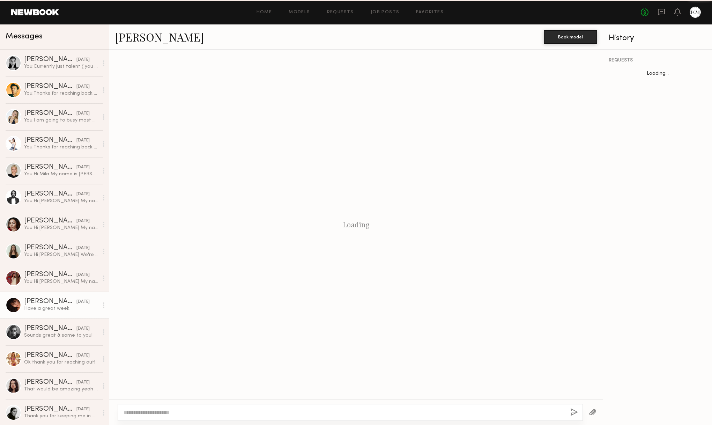
scroll to position [356, 0]
